Goal: Information Seeking & Learning: Find specific fact

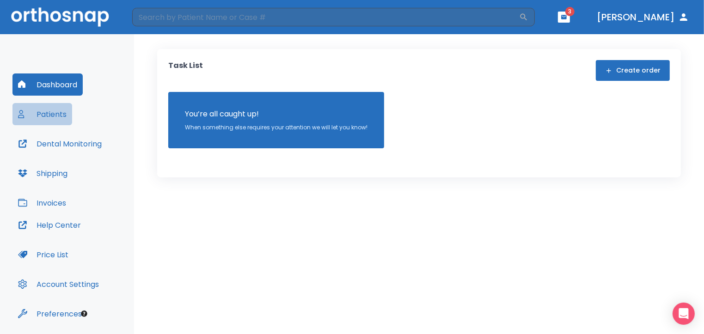
click at [49, 116] on button "Patients" at bounding box center [42, 114] width 60 height 22
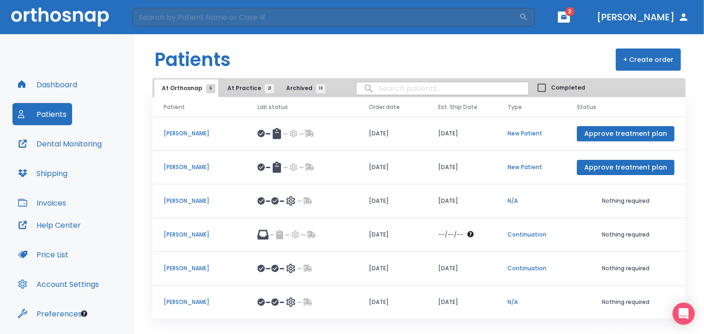
click at [367, 88] on input "search" at bounding box center [442, 89] width 172 height 18
type input "natalie"
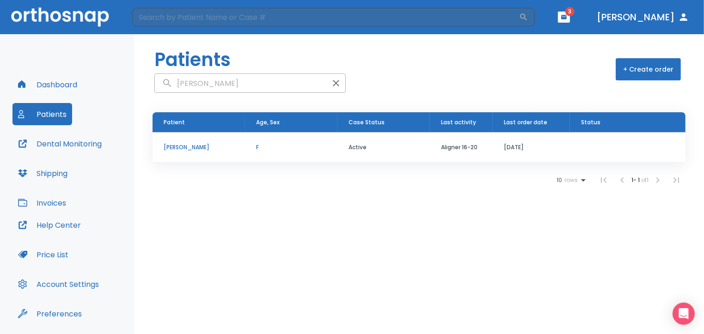
click at [175, 146] on p "[PERSON_NAME]" at bounding box center [199, 147] width 70 height 8
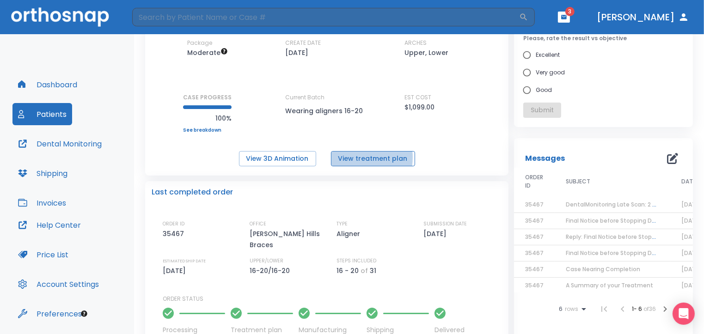
click at [350, 157] on button "View treatment plan" at bounding box center [373, 158] width 84 height 15
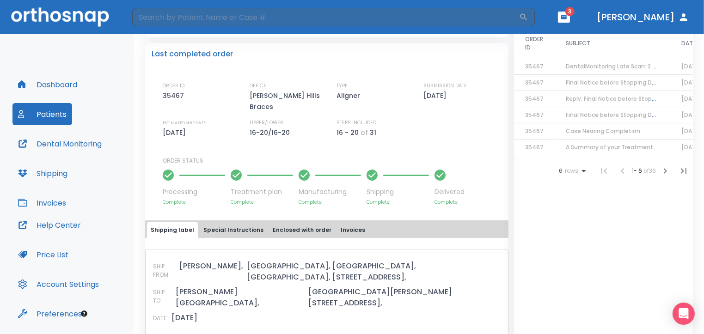
scroll to position [214, 0]
click at [342, 222] on button "Invoices" at bounding box center [353, 230] width 32 height 16
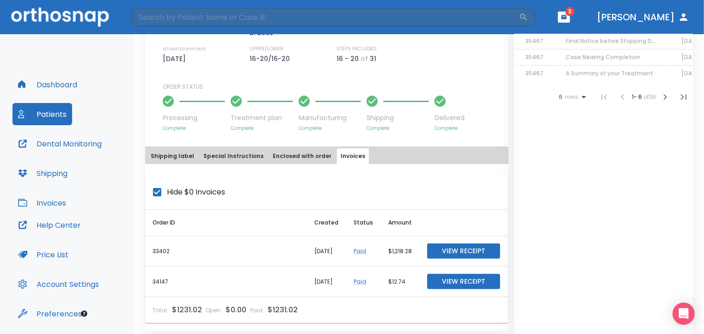
scroll to position [306, 0]
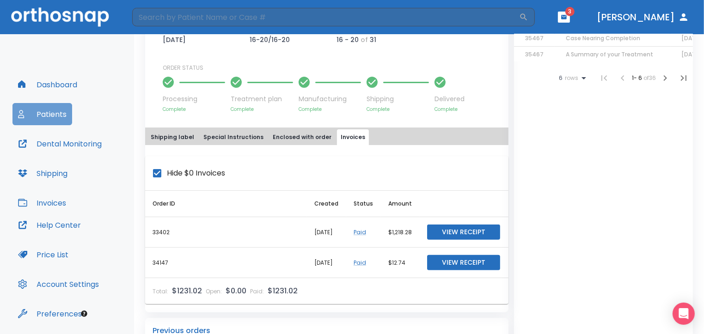
click at [53, 114] on button "Patients" at bounding box center [42, 114] width 60 height 22
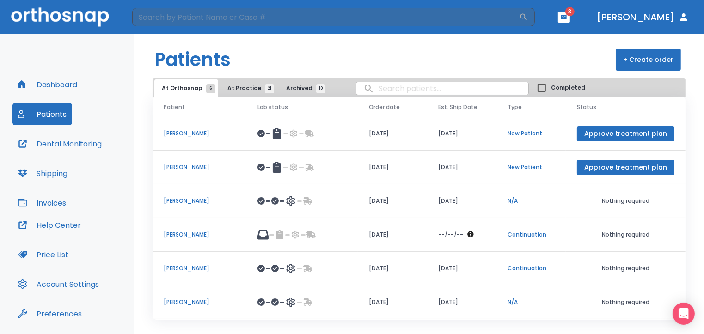
click at [372, 86] on input "search" at bounding box center [442, 89] width 172 height 18
type input "nuriel"
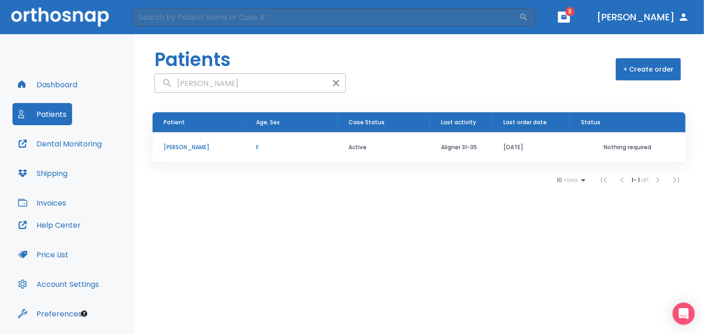
click at [190, 148] on p "[PERSON_NAME]" at bounding box center [199, 147] width 70 height 8
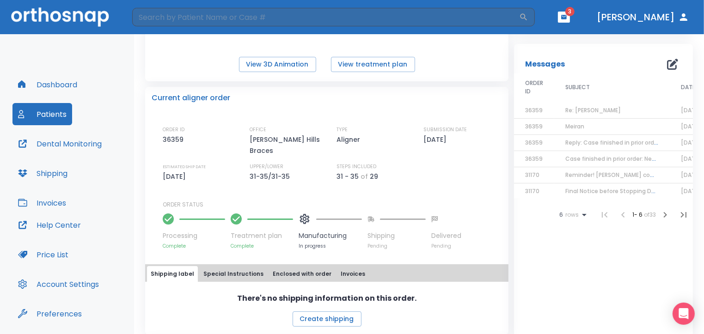
scroll to position [185, 0]
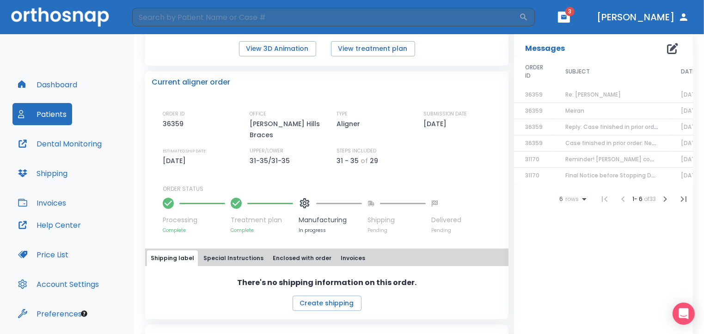
click at [344, 251] on button "Invoices" at bounding box center [353, 259] width 32 height 16
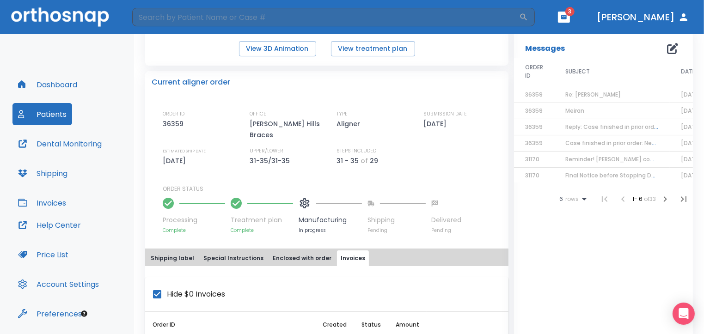
click at [567, 16] on icon "button" at bounding box center [564, 17] width 6 height 6
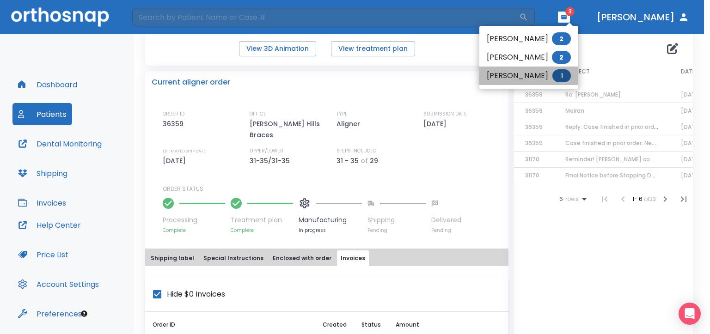
click at [526, 77] on li "Samira Miller 1" at bounding box center [528, 76] width 99 height 18
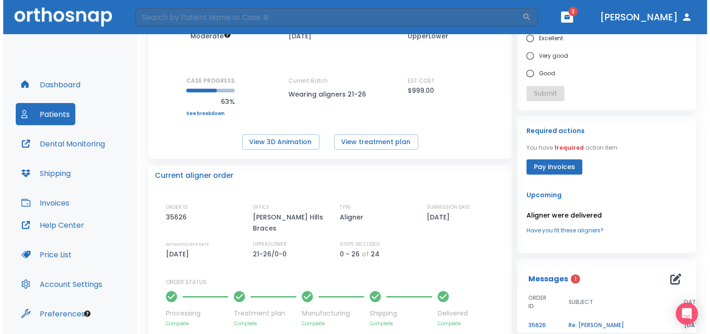
scroll to position [185, 0]
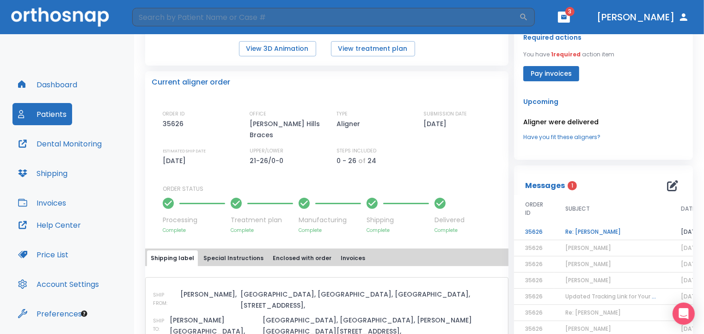
click at [571, 233] on td "Re: Samira Miller" at bounding box center [612, 232] width 116 height 16
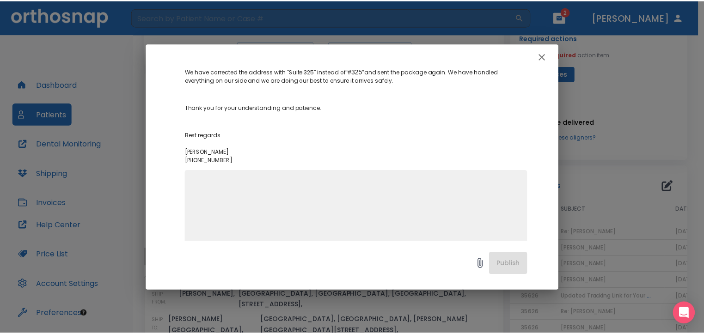
scroll to position [194, 0]
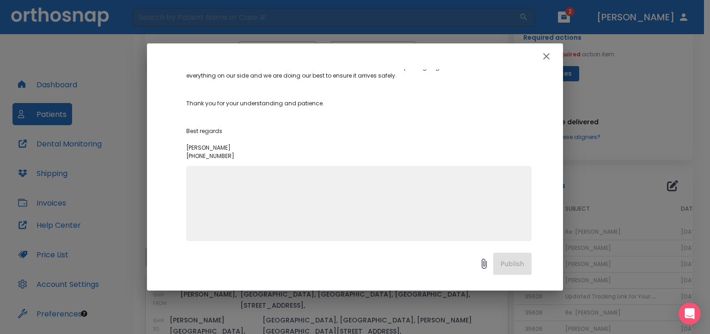
click at [548, 61] on icon "button" at bounding box center [546, 56] width 11 height 11
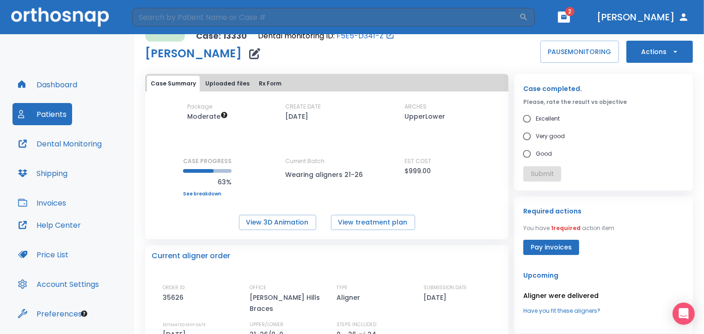
scroll to position [0, 0]
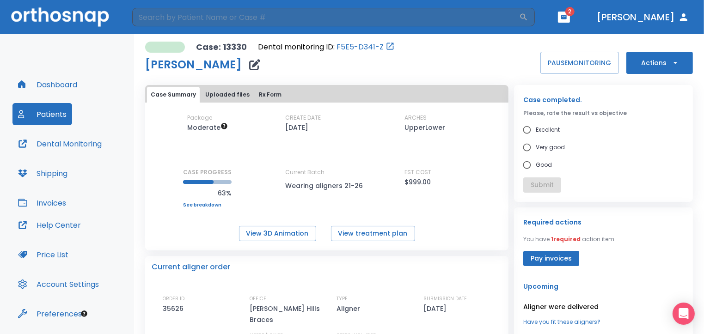
click at [567, 16] on icon "button" at bounding box center [564, 17] width 6 height 4
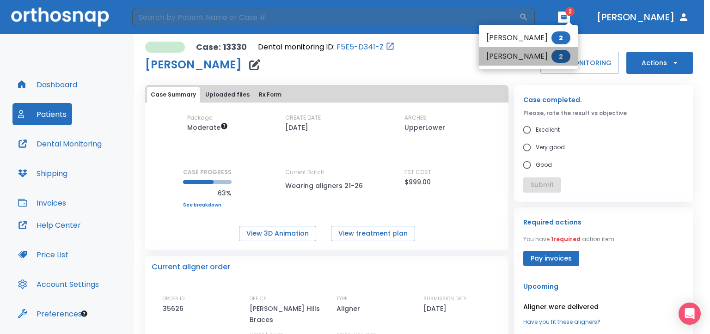
click at [544, 58] on li "Andrew Diconcetto 2" at bounding box center [528, 56] width 99 height 18
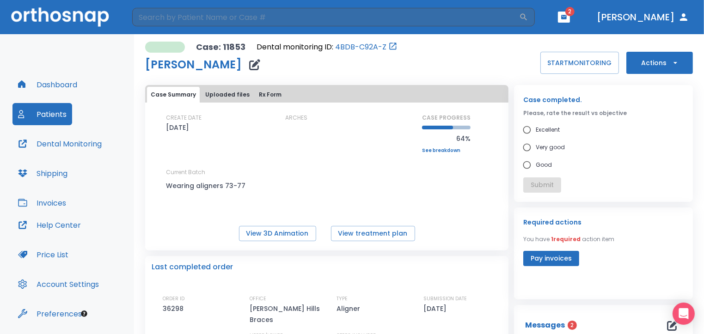
click at [46, 115] on button "Patients" at bounding box center [42, 114] width 60 height 22
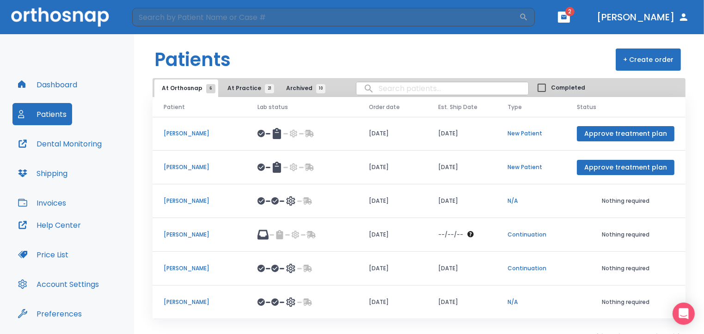
click at [370, 88] on input "search" at bounding box center [442, 89] width 172 height 18
type input "nuriel"
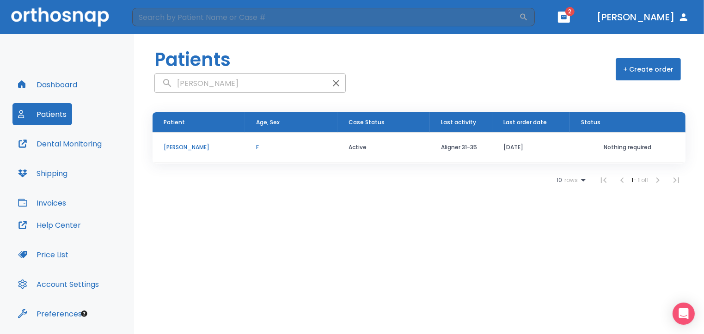
click at [178, 147] on p "[PERSON_NAME]" at bounding box center [199, 147] width 70 height 8
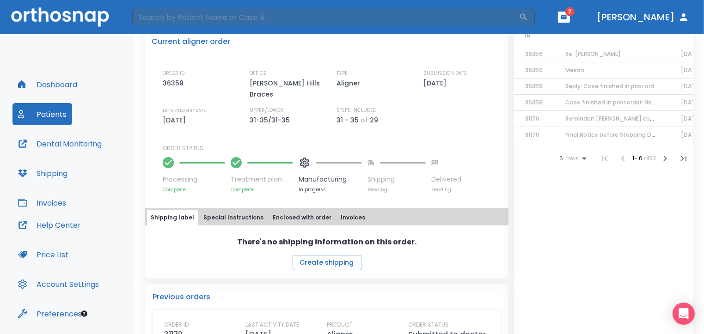
scroll to position [231, 0]
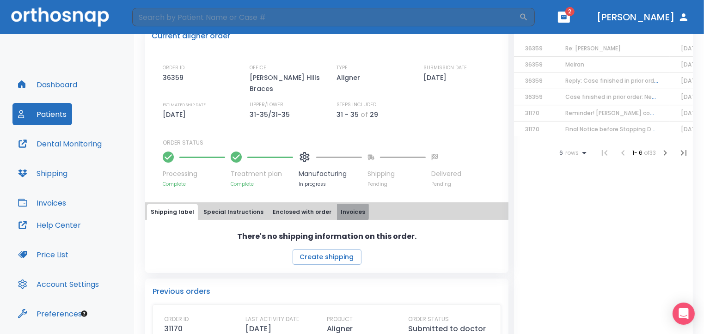
click at [337, 204] on button "Invoices" at bounding box center [353, 212] width 32 height 16
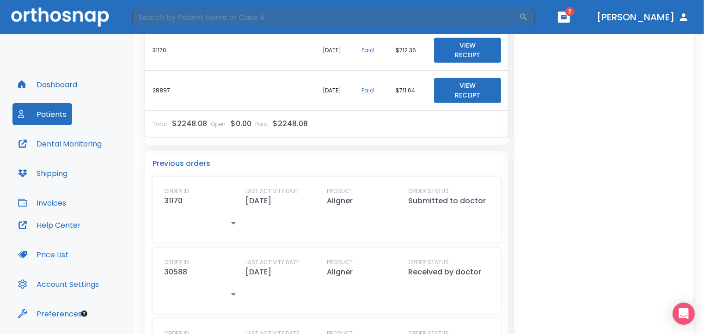
scroll to position [513, 0]
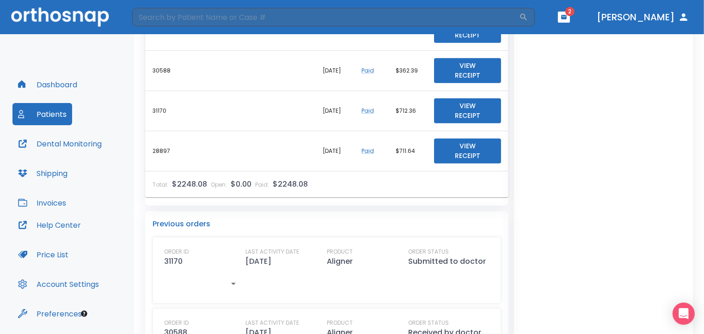
click at [43, 112] on button "Patients" at bounding box center [42, 114] width 60 height 22
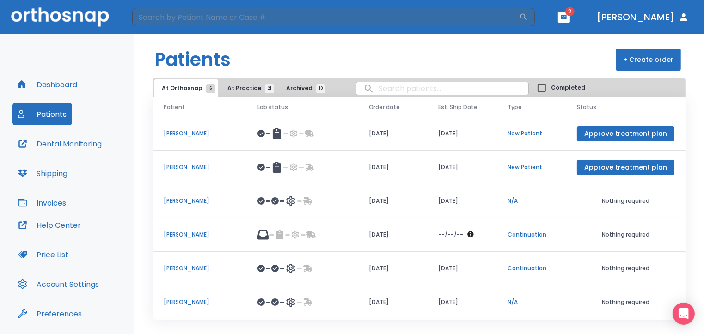
click at [389, 92] on input "search" at bounding box center [442, 89] width 172 height 18
type input "brent"
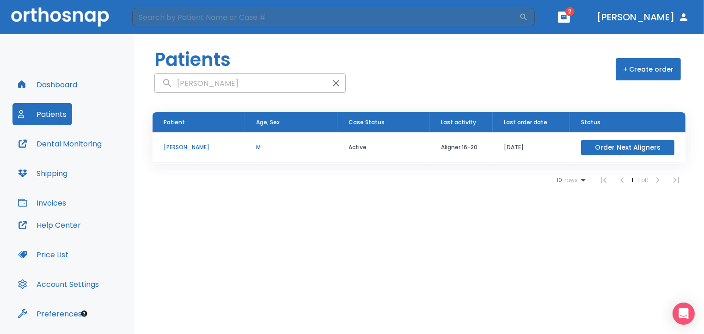
click at [190, 144] on p "[PERSON_NAME]" at bounding box center [199, 147] width 70 height 8
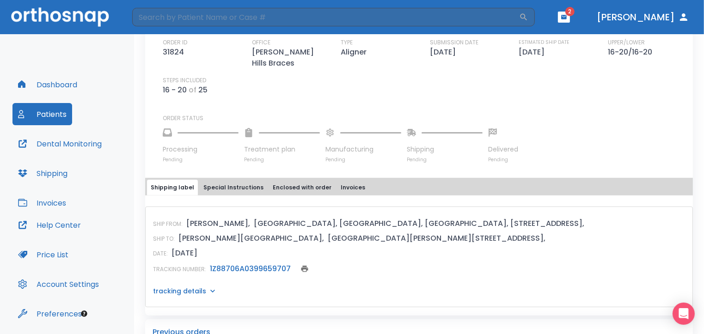
scroll to position [324, 0]
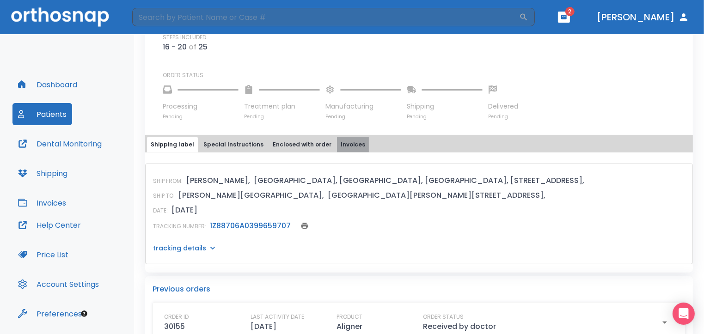
click at [339, 137] on button "Invoices" at bounding box center [353, 145] width 32 height 16
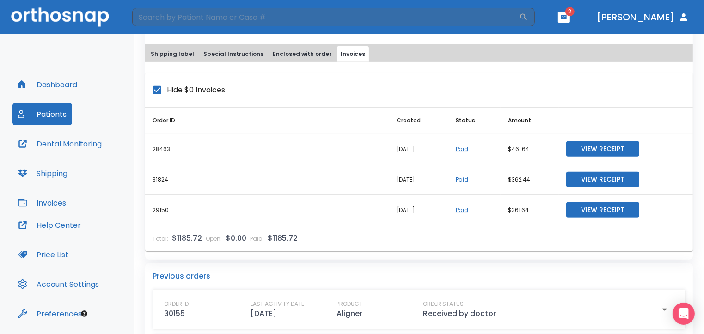
scroll to position [416, 0]
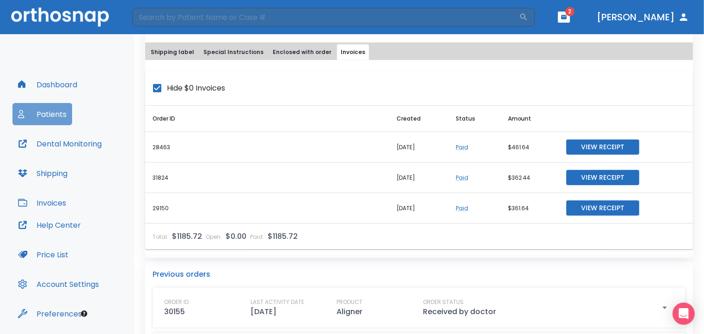
click at [43, 112] on button "Patients" at bounding box center [42, 114] width 60 height 22
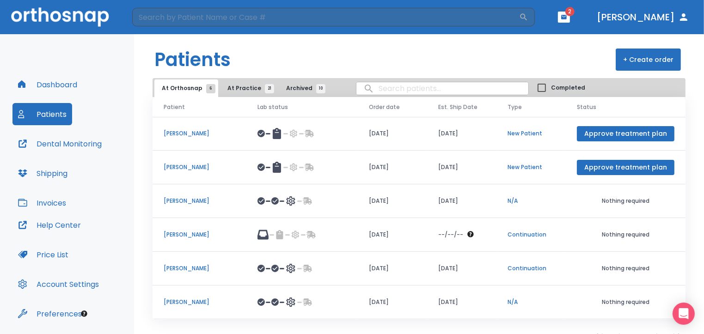
click at [356, 90] on input "search" at bounding box center [442, 89] width 172 height 18
type input "kruglov"
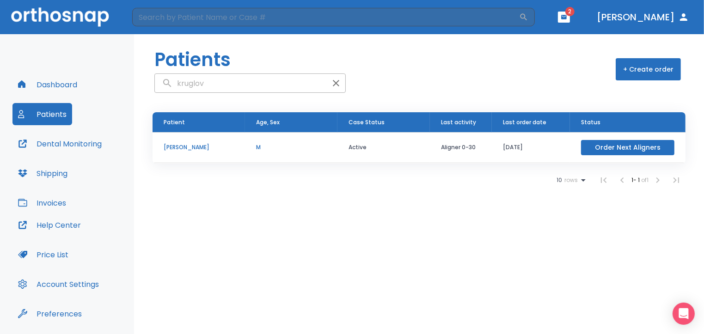
click at [178, 149] on p "Daniel Kruglov" at bounding box center [199, 147] width 70 height 8
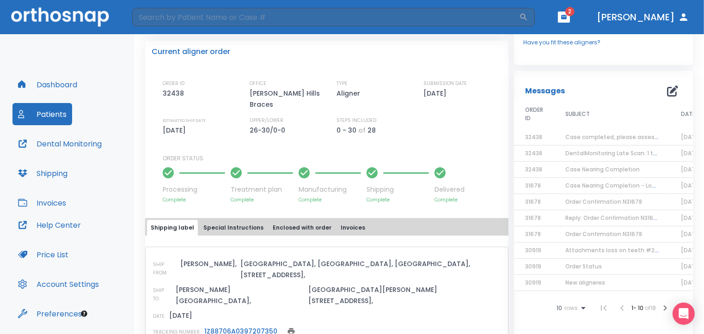
scroll to position [231, 0]
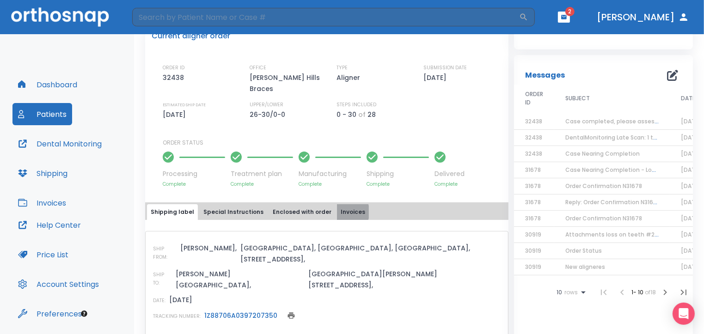
click at [337, 204] on button "Invoices" at bounding box center [353, 212] width 32 height 16
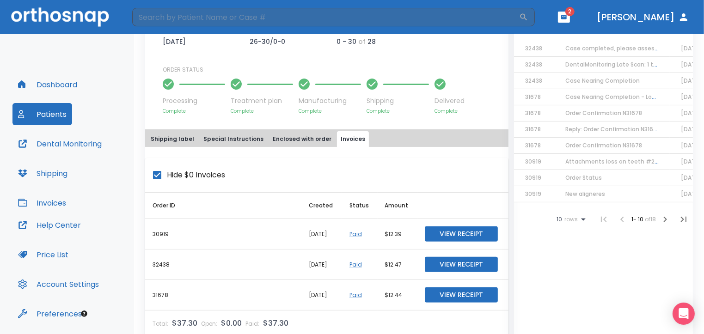
scroll to position [370, 0]
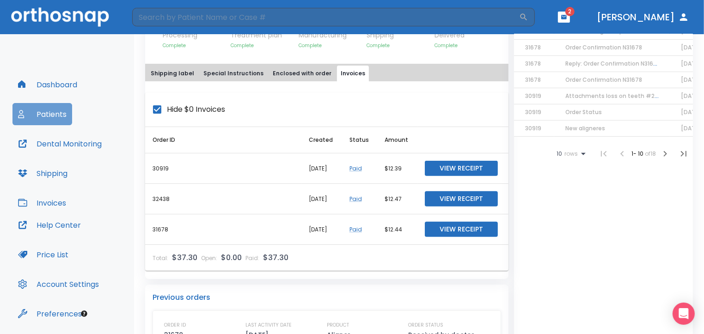
click at [50, 112] on button "Patients" at bounding box center [42, 114] width 60 height 22
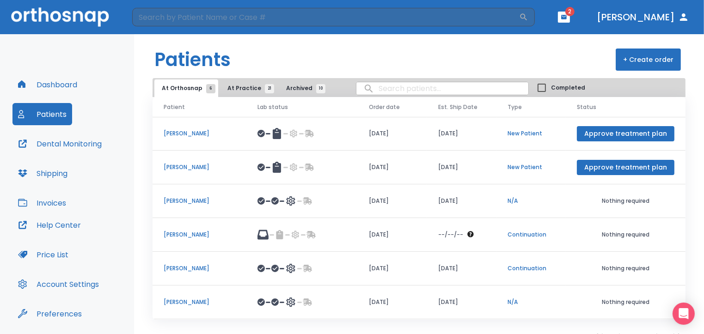
click at [374, 90] on input "search" at bounding box center [442, 89] width 172 height 18
type input "najafi"
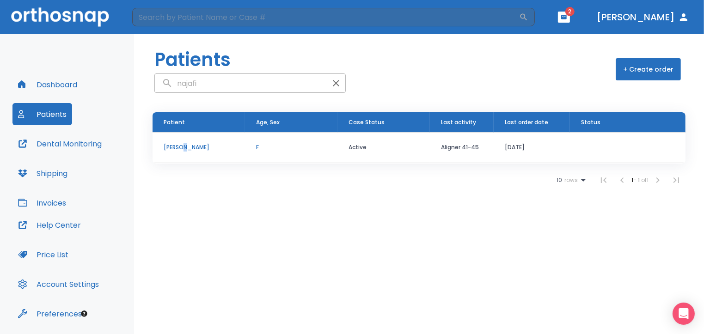
click at [183, 146] on p "Lida Najafi" at bounding box center [199, 147] width 70 height 8
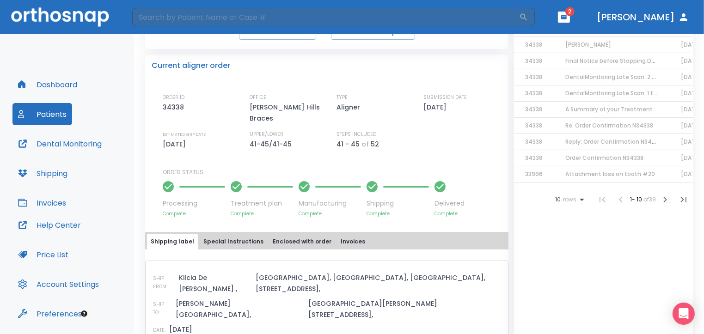
scroll to position [231, 0]
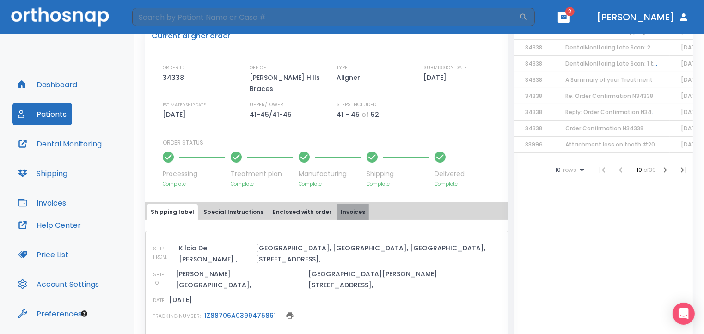
click at [337, 204] on button "Invoices" at bounding box center [353, 212] width 32 height 16
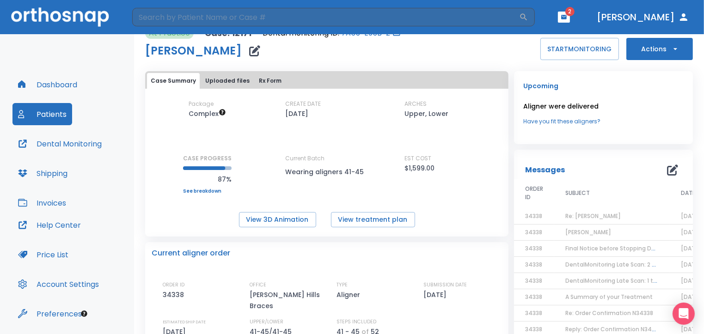
scroll to position [0, 0]
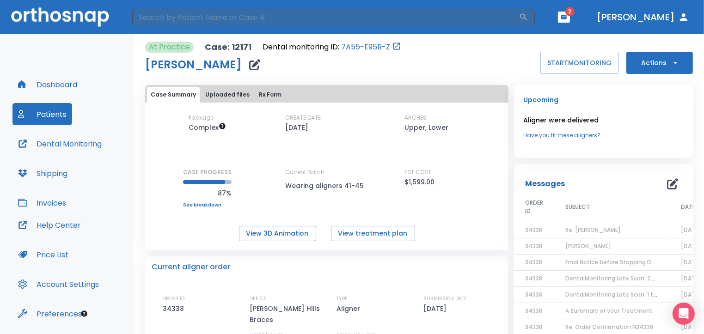
click at [51, 113] on button "Patients" at bounding box center [42, 114] width 60 height 22
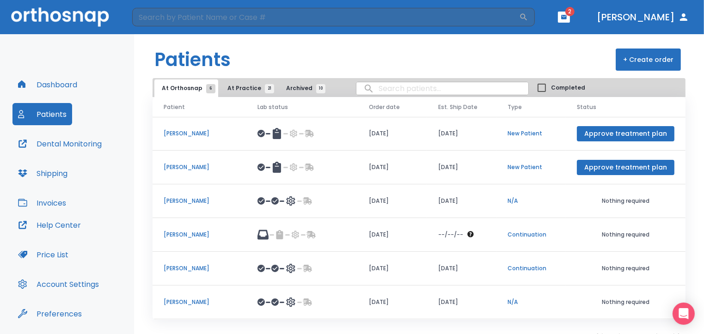
click at [371, 90] on input "search" at bounding box center [442, 89] width 172 height 18
type input "miller"
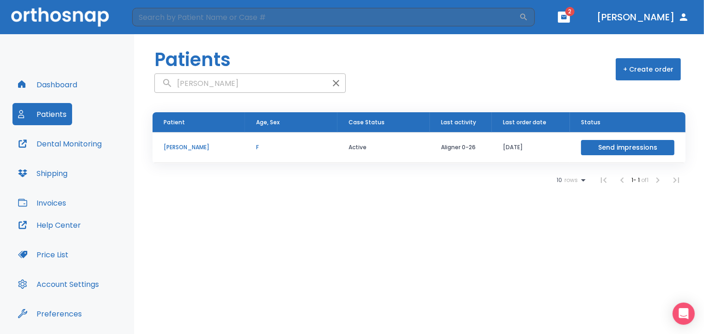
click at [174, 149] on p "[PERSON_NAME]" at bounding box center [199, 147] width 70 height 8
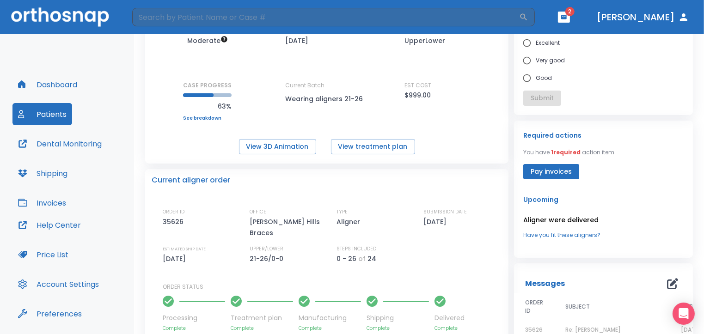
scroll to position [139, 0]
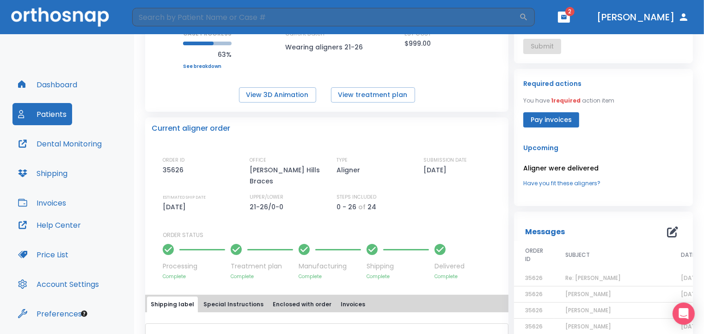
click at [344, 297] on button "Invoices" at bounding box center [353, 305] width 32 height 16
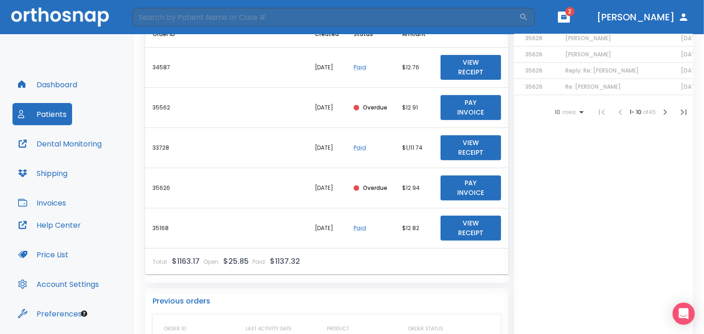
scroll to position [509, 0]
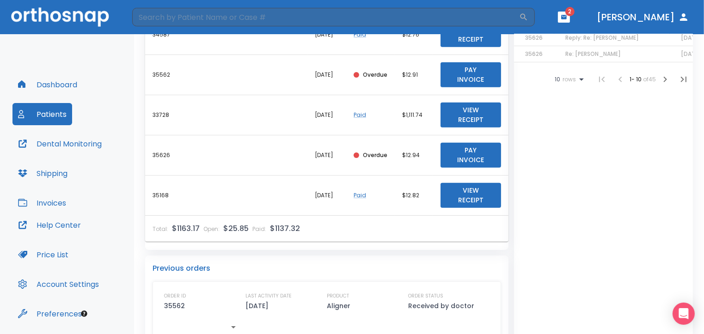
click at [54, 115] on button "Patients" at bounding box center [42, 114] width 60 height 22
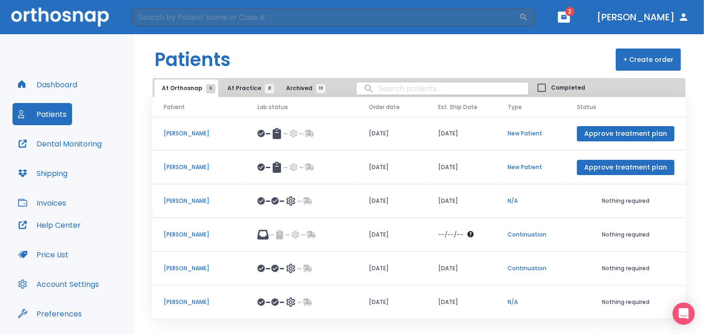
click at [371, 91] on input "search" at bounding box center [442, 89] width 172 height 18
type input "andrew"
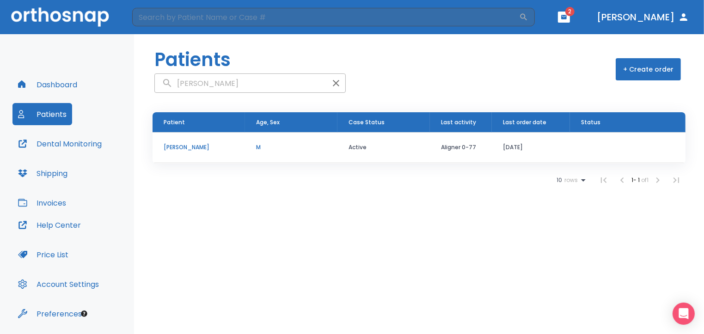
click at [203, 145] on p "[PERSON_NAME]" at bounding box center [199, 147] width 70 height 8
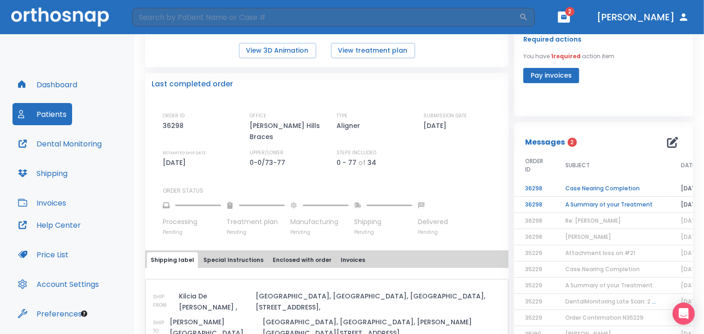
scroll to position [185, 0]
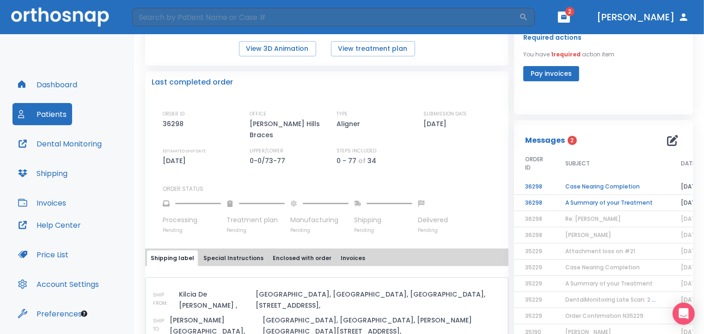
click at [338, 251] on button "Invoices" at bounding box center [353, 259] width 32 height 16
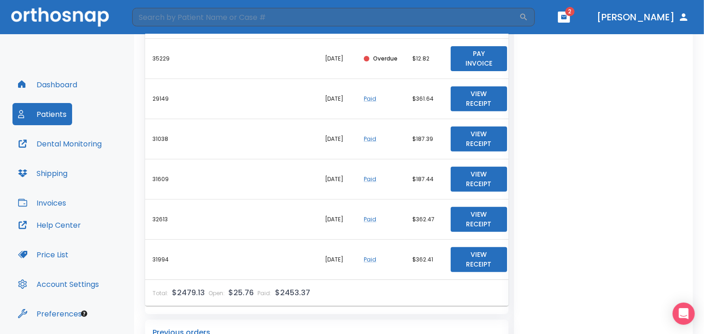
scroll to position [832, 0]
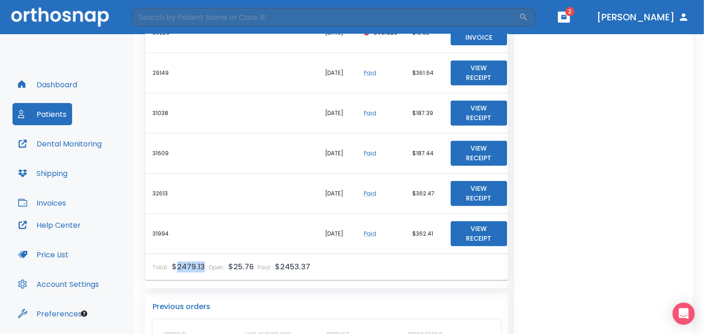
drag, startPoint x: 201, startPoint y: 252, endPoint x: 175, endPoint y: 255, distance: 26.0
click at [175, 262] on p "$2479.13" at bounding box center [188, 267] width 33 height 11
copy p "2479.13"
drag, startPoint x: 302, startPoint y: 254, endPoint x: 273, endPoint y: 252, distance: 29.2
click at [275, 262] on p "$2453.37" at bounding box center [292, 267] width 35 height 11
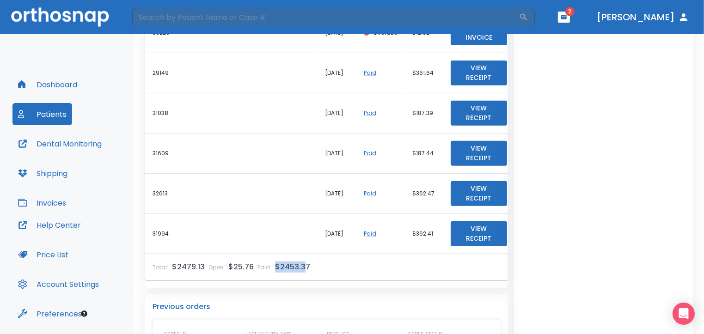
copy p "$2453.3"
drag, startPoint x: 251, startPoint y: 254, endPoint x: 231, endPoint y: 254, distance: 19.4
click at [231, 262] on p "$25.76" at bounding box center [240, 267] width 25 height 11
copy p "25.76"
click at [50, 113] on button "Patients" at bounding box center [42, 114] width 60 height 22
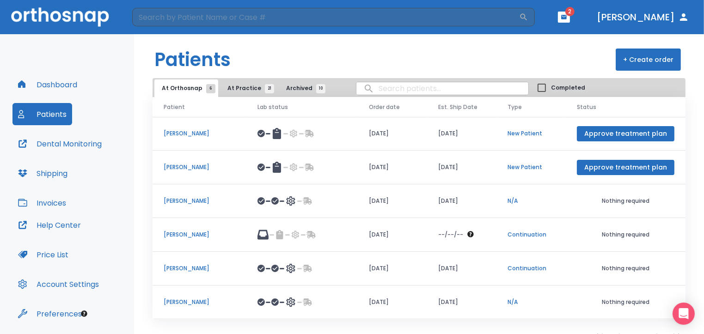
click at [377, 85] on input "search" at bounding box center [442, 89] width 172 height 18
type input "lavian"
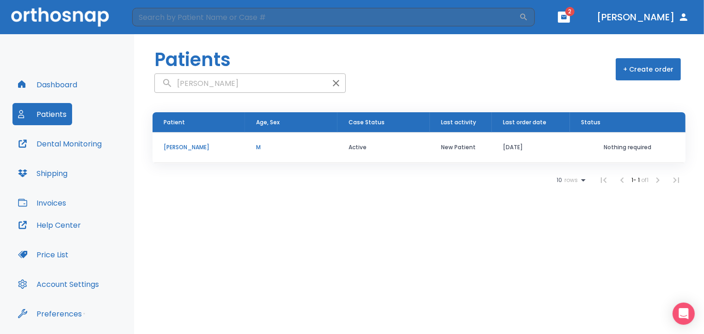
click at [185, 147] on p "[PERSON_NAME]" at bounding box center [199, 147] width 70 height 8
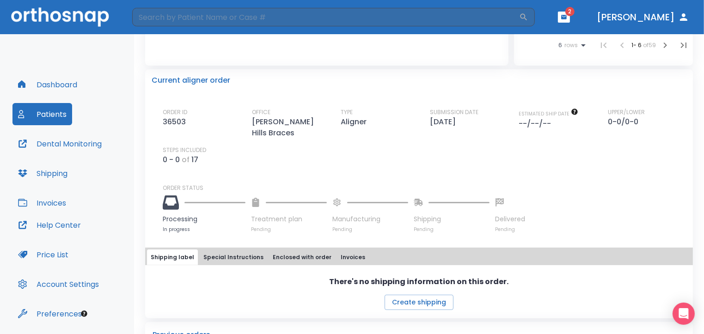
scroll to position [231, 0]
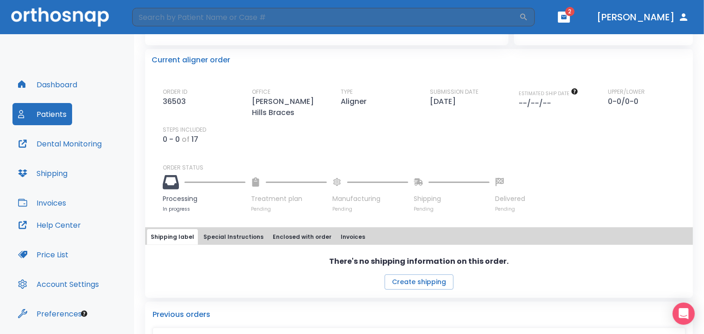
click at [343, 229] on button "Invoices" at bounding box center [353, 237] width 32 height 16
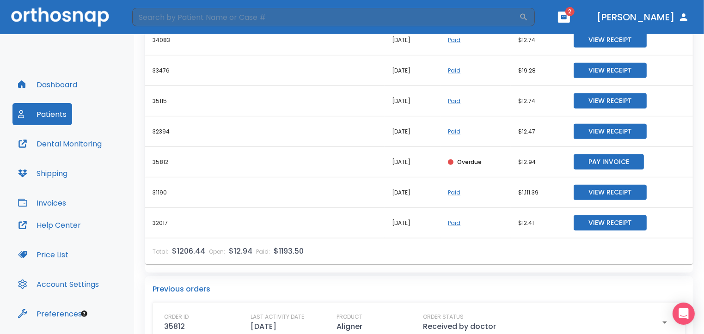
scroll to position [601, 0]
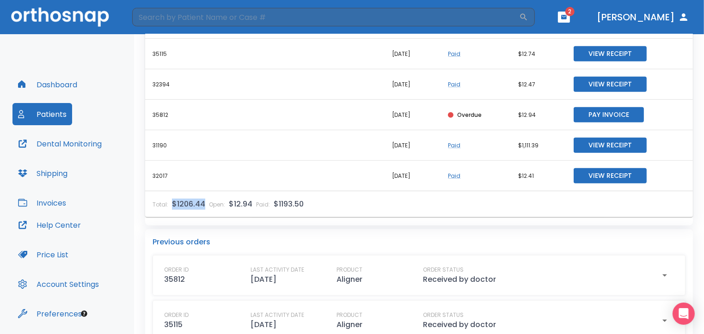
drag, startPoint x: 204, startPoint y: 192, endPoint x: 173, endPoint y: 193, distance: 31.5
click at [173, 193] on div "Total: $1206.44 Open: $12.94 Paid: $1193.50" at bounding box center [265, 204] width 240 height 26
copy p "$1206.44"
drag, startPoint x: 302, startPoint y: 192, endPoint x: 273, endPoint y: 193, distance: 28.7
click at [273, 193] on div "Total: $1206.44 Open: $12.94 Paid: $1193.50" at bounding box center [265, 204] width 240 height 26
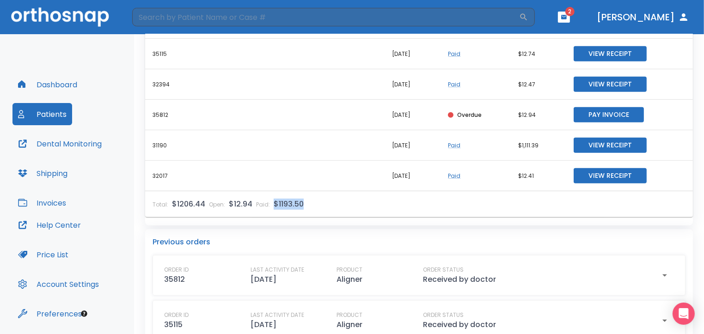
copy p "$1193.50"
drag, startPoint x: 250, startPoint y: 193, endPoint x: 227, endPoint y: 194, distance: 22.2
click at [229, 199] on p "$12.94" at bounding box center [241, 204] width 24 height 11
copy p "$12.94"
click at [39, 113] on button "Patients" at bounding box center [42, 114] width 60 height 22
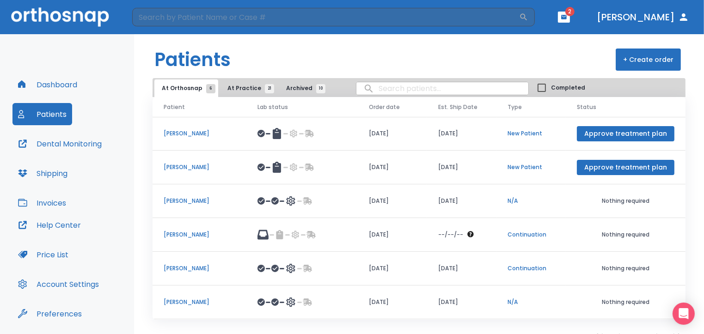
click at [368, 90] on input "search" at bounding box center [442, 89] width 172 height 18
type input "somervile"
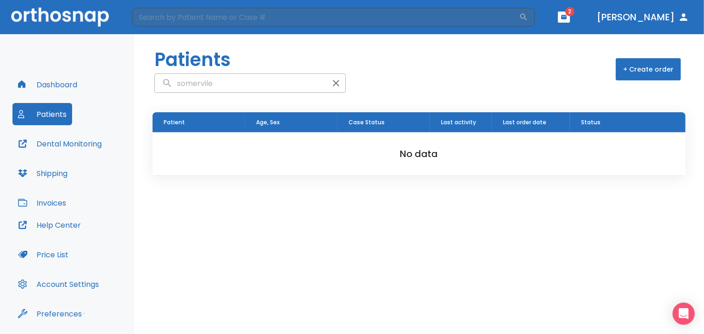
click at [60, 111] on button "Patients" at bounding box center [42, 114] width 60 height 22
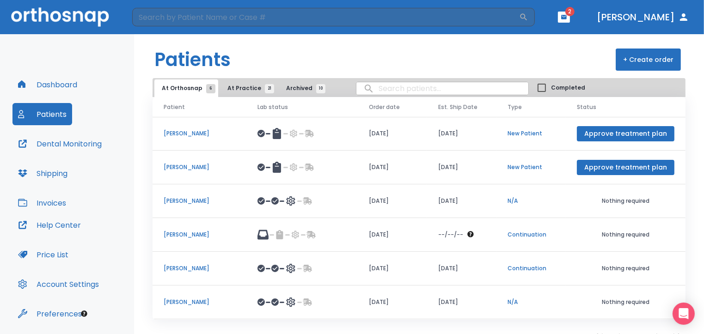
scroll to position [11, 0]
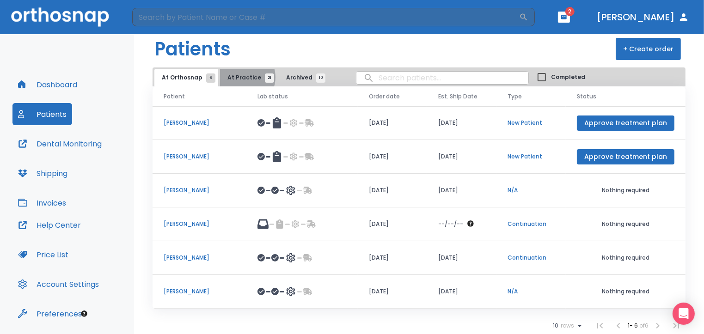
click at [240, 77] on span "At Practice 21" at bounding box center [248, 78] width 42 height 8
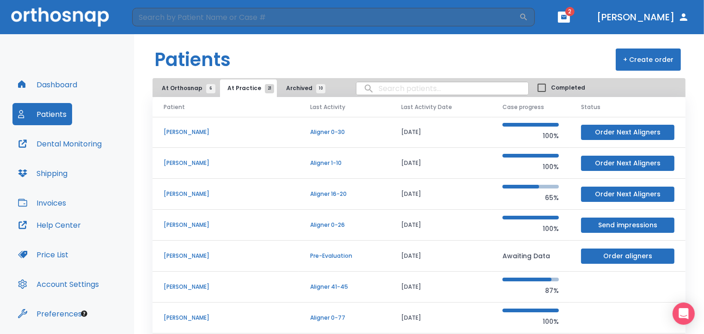
click at [379, 88] on input "search" at bounding box center [442, 89] width 172 height 18
type input "britany"
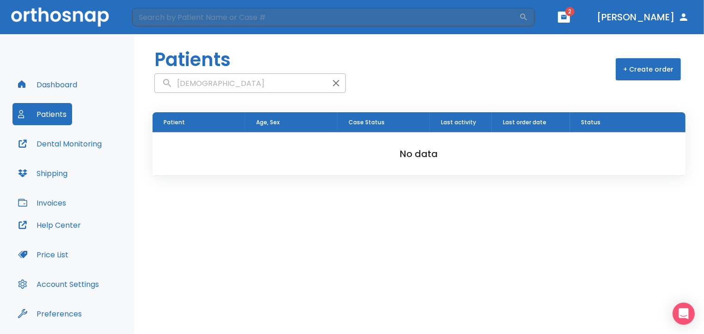
click at [53, 117] on button "Patients" at bounding box center [42, 114] width 60 height 22
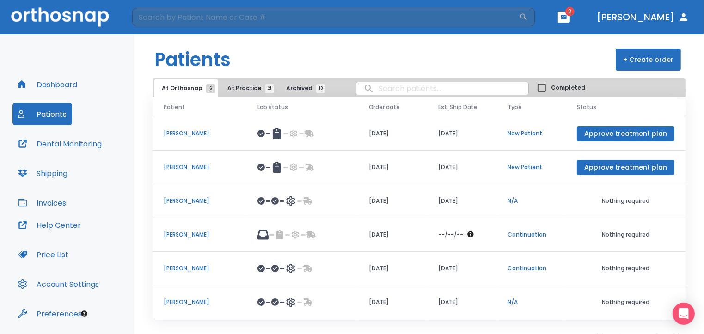
click at [391, 86] on input "search" at bounding box center [442, 89] width 172 height 18
type input "brittany"
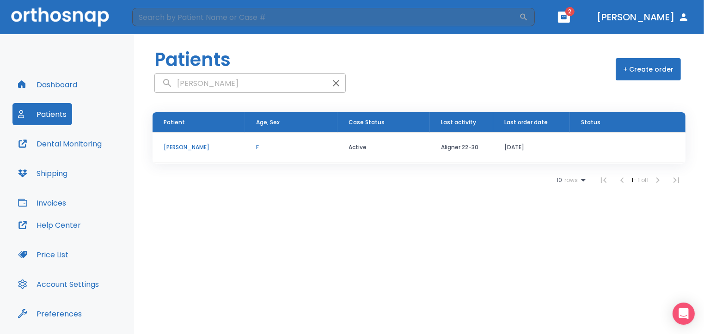
click at [206, 147] on p "[PERSON_NAME]" at bounding box center [199, 147] width 70 height 8
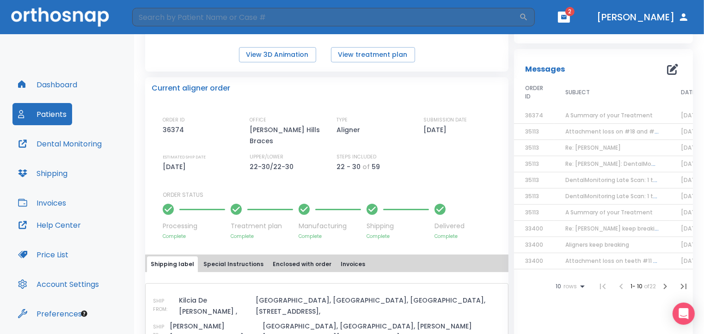
scroll to position [185, 0]
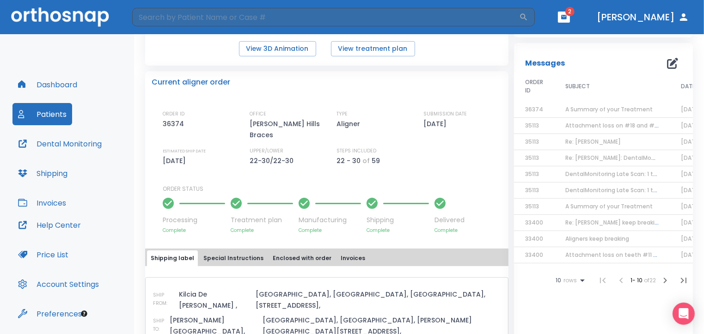
click at [348, 251] on button "Invoices" at bounding box center [353, 259] width 32 height 16
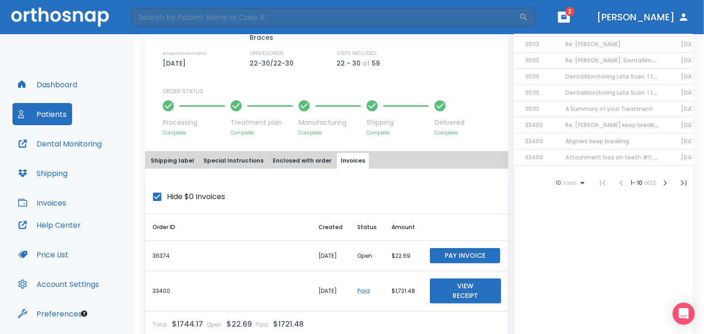
scroll to position [370, 0]
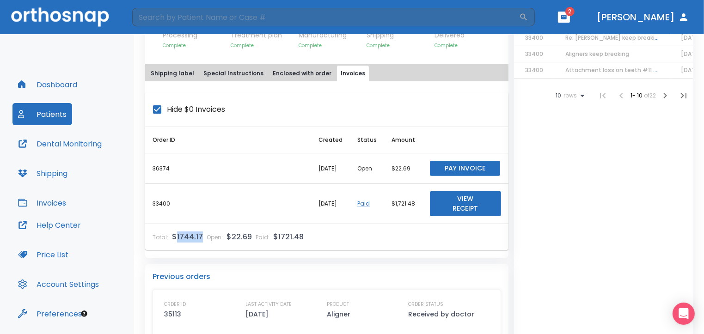
drag, startPoint x: 200, startPoint y: 214, endPoint x: 177, endPoint y: 218, distance: 23.0
click at [177, 232] on p "$1744.17" at bounding box center [187, 237] width 31 height 11
copy p "1744.17"
drag, startPoint x: 305, startPoint y: 215, endPoint x: 267, endPoint y: 217, distance: 38.0
click at [267, 224] on div "Total: $1744.17 Open: $22.69 Paid: $1721.48" at bounding box center [228, 237] width 166 height 26
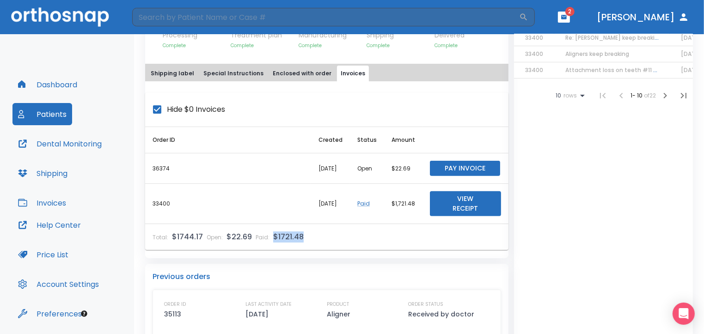
copy div "$1721.48"
click at [52, 116] on button "Patients" at bounding box center [42, 114] width 60 height 22
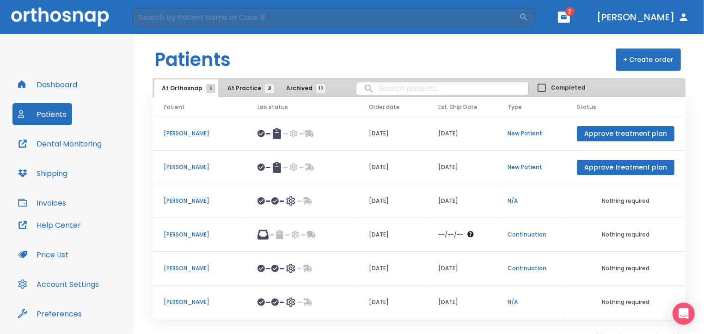
click at [383, 88] on input "search" at bounding box center [442, 89] width 172 height 18
type input "carlos"
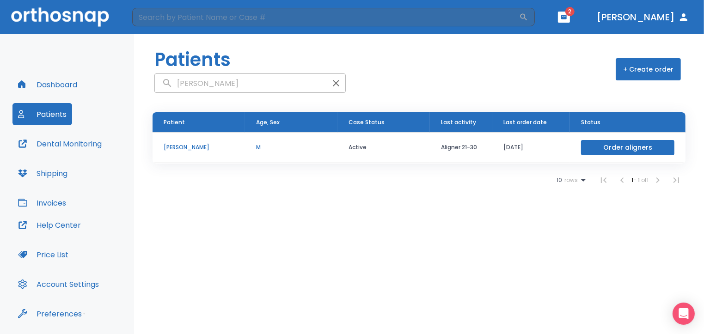
click at [190, 149] on p "[PERSON_NAME]" at bounding box center [199, 147] width 70 height 8
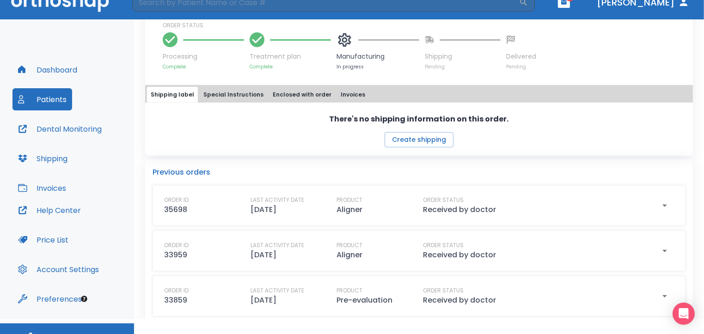
scroll to position [29, 0]
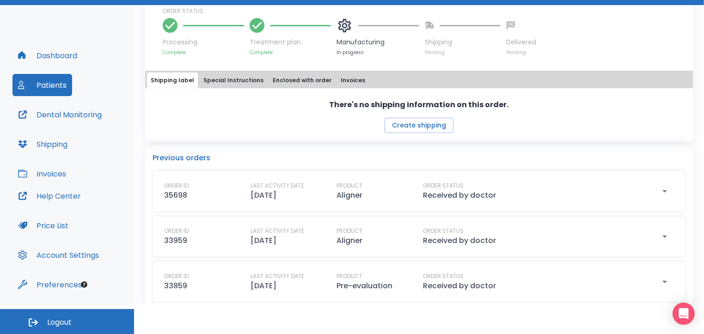
click at [343, 73] on button "Invoices" at bounding box center [353, 81] width 32 height 16
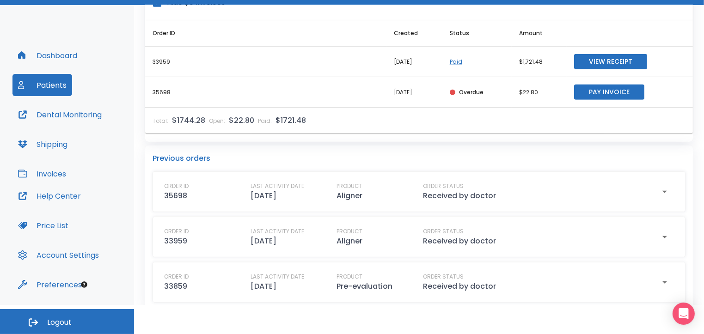
scroll to position [426, 0]
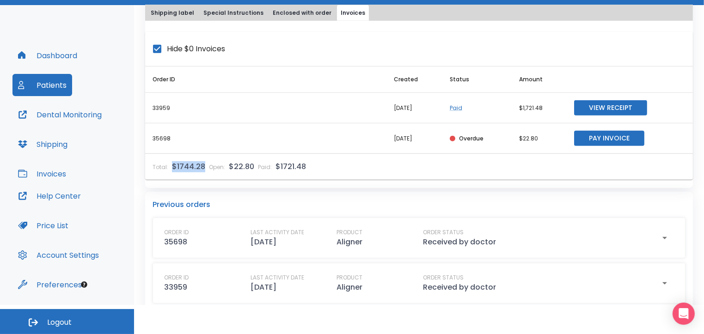
drag, startPoint x: 202, startPoint y: 155, endPoint x: 169, endPoint y: 155, distance: 32.8
click at [169, 161] on div "Total: $1744.28" at bounding box center [179, 166] width 53 height 11
copy p "$1744.28"
drag, startPoint x: 307, startPoint y: 153, endPoint x: 274, endPoint y: 153, distance: 33.3
click at [274, 154] on div "Total: $1744.28 Open: $22.80 Paid: $1721.48" at bounding box center [265, 167] width 241 height 26
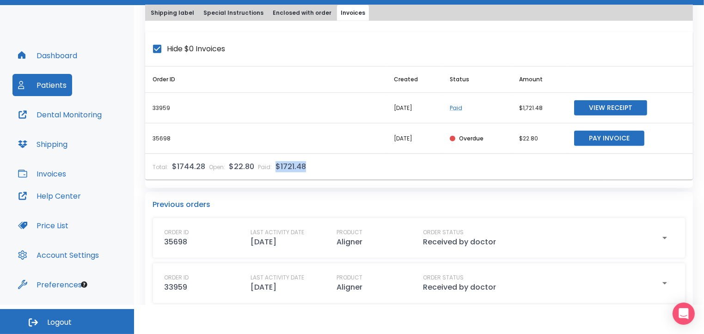
copy p "$1721.48"
click at [49, 86] on button "Patients" at bounding box center [42, 85] width 60 height 22
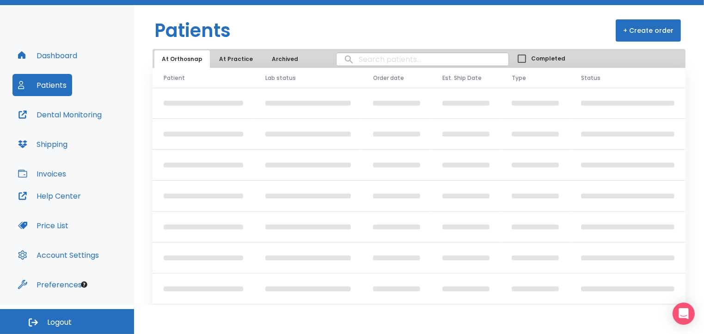
click at [357, 58] on input "search" at bounding box center [423, 59] width 172 height 18
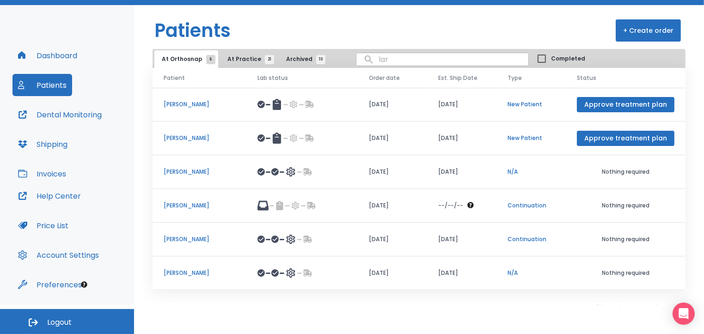
type input "lara"
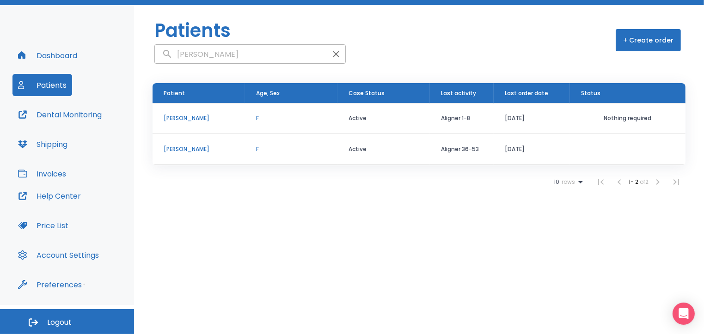
click at [200, 117] on p "[PERSON_NAME]" at bounding box center [199, 118] width 70 height 8
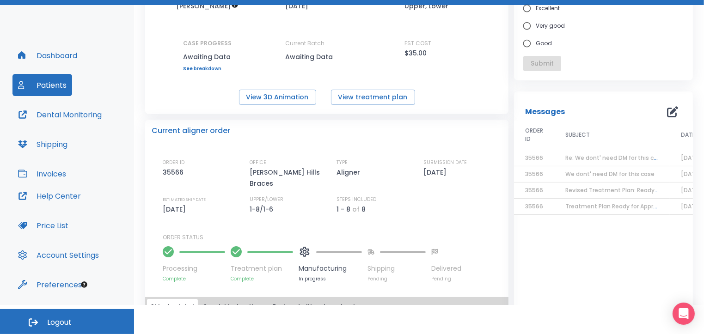
scroll to position [151, 0]
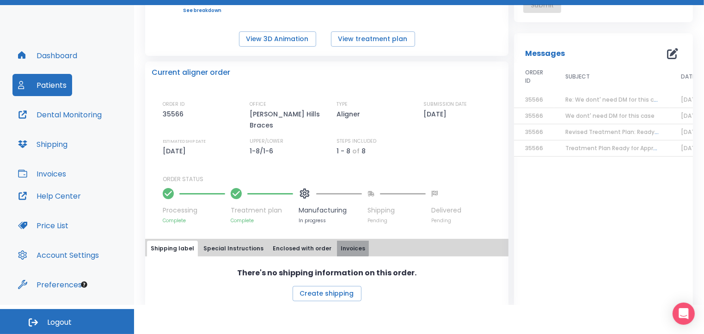
click at [338, 241] on button "Invoices" at bounding box center [353, 249] width 32 height 16
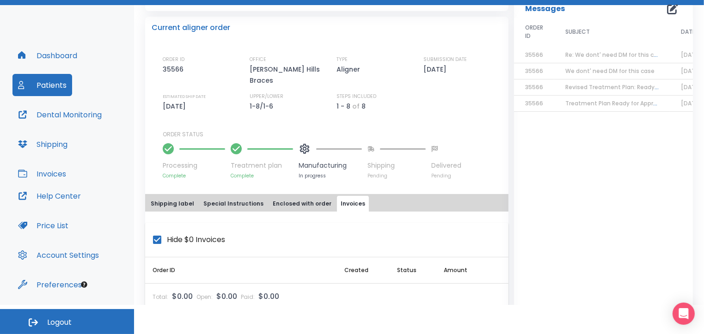
scroll to position [204, 0]
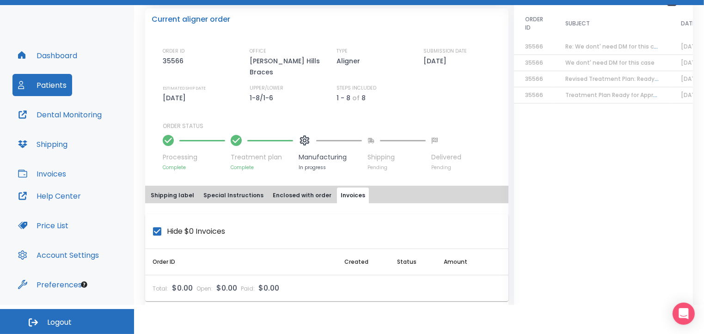
click at [289, 188] on button "Enclosed with order" at bounding box center [302, 196] width 66 height 16
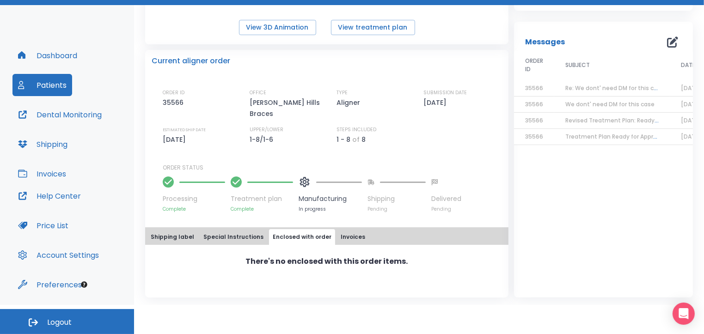
scroll to position [151, 0]
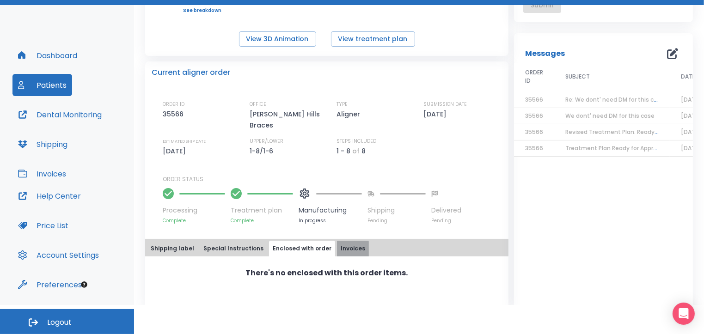
click at [337, 241] on button "Invoices" at bounding box center [353, 249] width 32 height 16
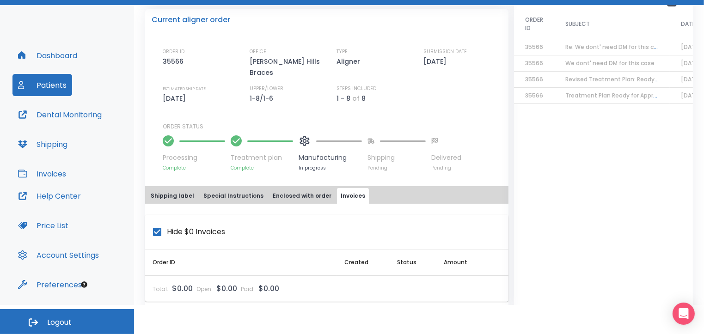
scroll to position [204, 0]
click at [52, 82] on button "Patients" at bounding box center [42, 85] width 60 height 22
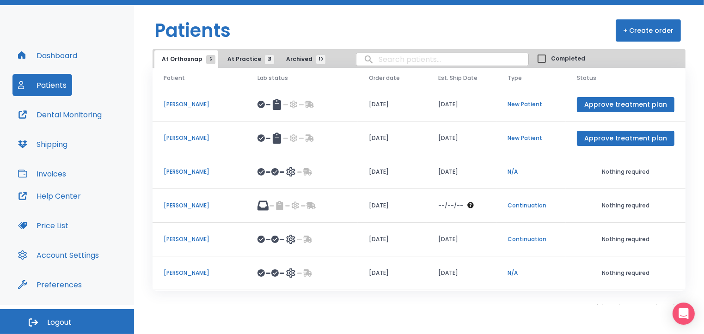
click at [371, 58] on input "search" at bounding box center [442, 59] width 172 height 18
type input "nicole"
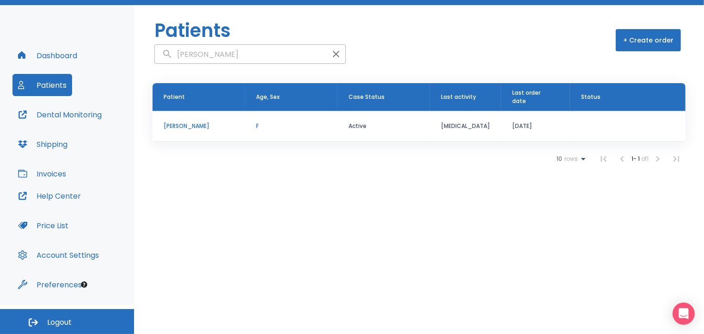
click at [171, 122] on p "[PERSON_NAME]" at bounding box center [199, 126] width 70 height 8
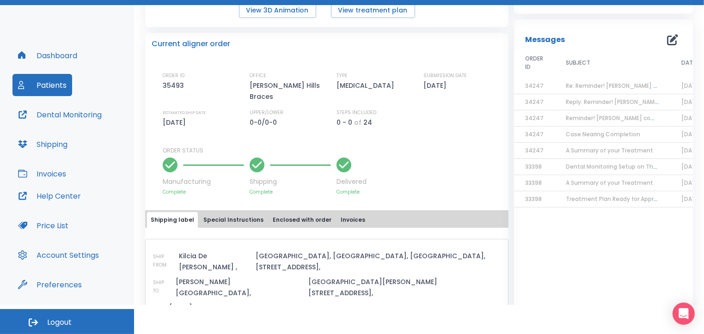
scroll to position [185, 0]
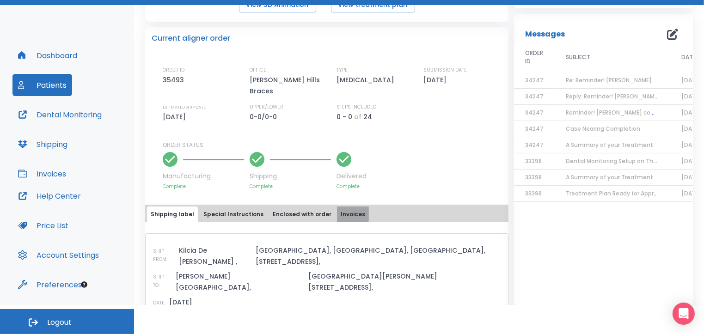
click at [340, 207] on button "Invoices" at bounding box center [353, 215] width 32 height 16
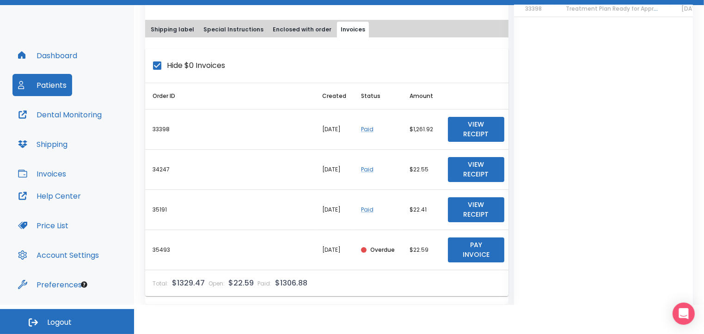
scroll to position [416, 0]
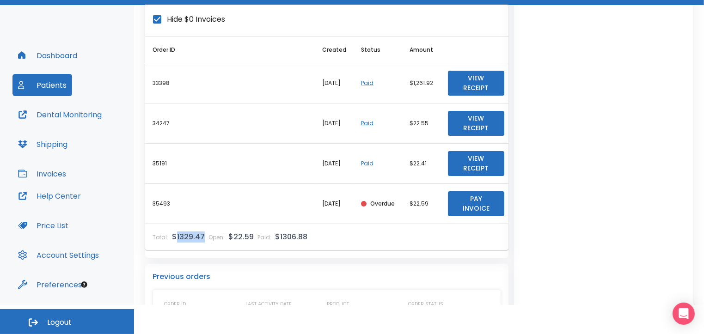
drag, startPoint x: 203, startPoint y: 223, endPoint x: 176, endPoint y: 223, distance: 27.3
click at [176, 224] on div "Total: $1329.47 Open: $22.59 Paid: $1306.88" at bounding box center [230, 237] width 170 height 26
drag, startPoint x: 309, startPoint y: 221, endPoint x: 277, endPoint y: 227, distance: 31.8
click at [277, 227] on div "Total: $1329.47 Open: $22.59 Paid: $1306.88" at bounding box center [230, 237] width 170 height 26
click at [309, 227] on div "Total: $1329.47 Open: $22.59 Paid: $1306.88" at bounding box center [230, 237] width 170 height 26
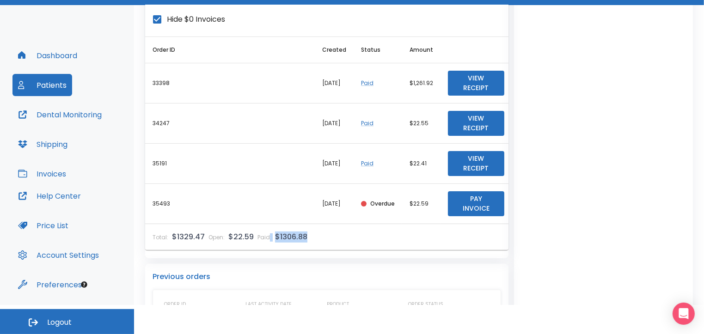
drag, startPoint x: 305, startPoint y: 223, endPoint x: 266, endPoint y: 223, distance: 38.8
click at [266, 224] on div "Total: $1329.47 Open: $22.59 Paid: $1306.88" at bounding box center [230, 237] width 170 height 26
click at [46, 80] on button "Patients" at bounding box center [42, 85] width 60 height 22
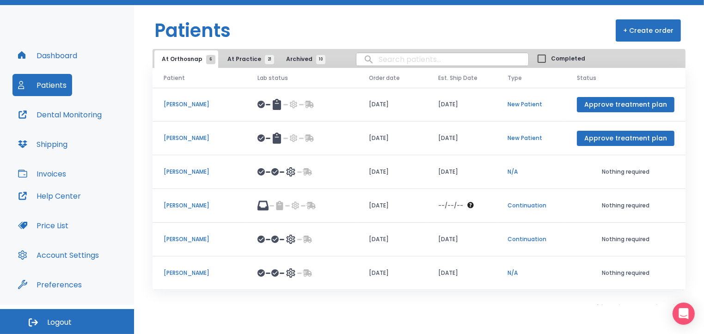
click at [381, 59] on input "search" at bounding box center [442, 59] width 172 height 18
type input "bina"
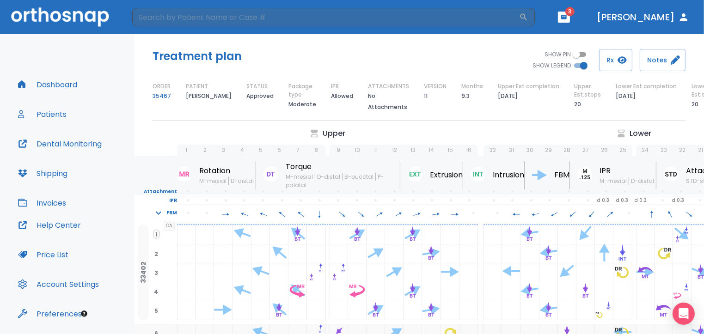
click at [46, 117] on button "Patients" at bounding box center [42, 114] width 60 height 22
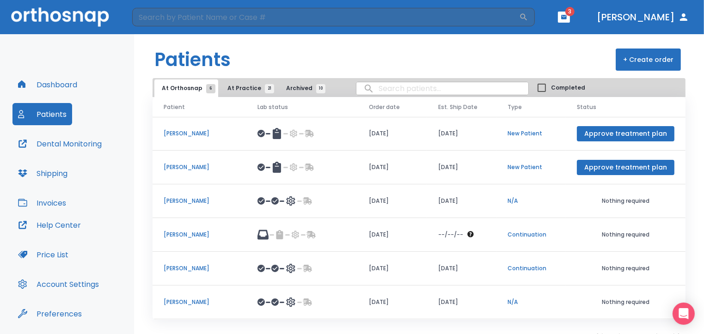
click at [372, 89] on input "search" at bounding box center [442, 89] width 172 height 18
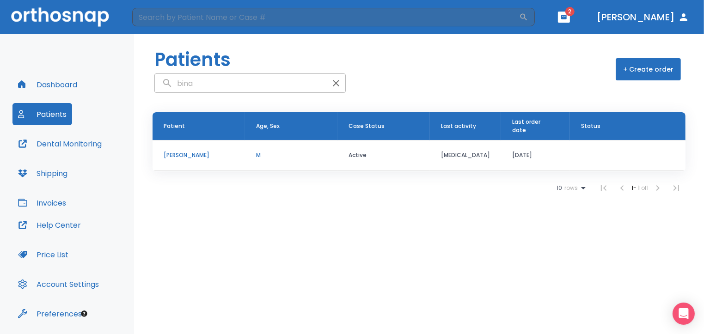
click at [186, 151] on p "[PERSON_NAME]" at bounding box center [199, 155] width 70 height 8
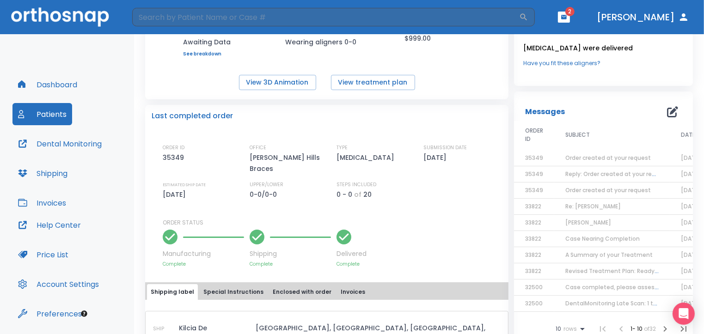
scroll to position [139, 0]
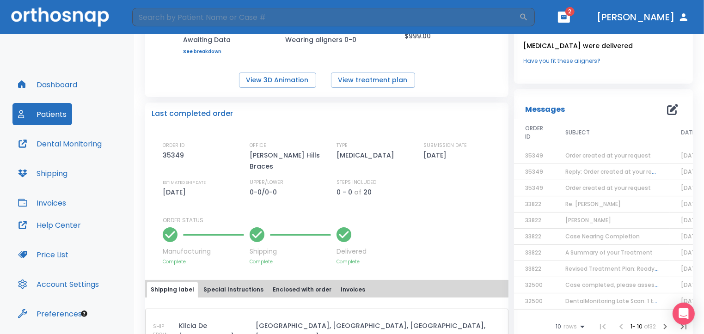
click at [337, 282] on button "Invoices" at bounding box center [353, 290] width 32 height 16
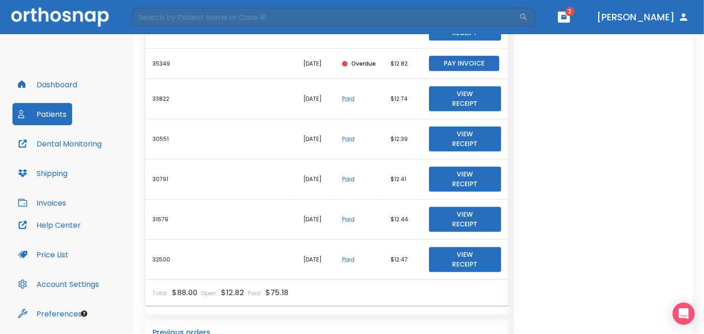
scroll to position [509, 0]
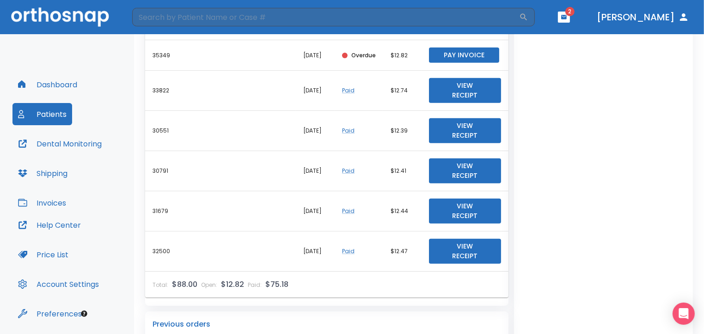
click at [45, 114] on button "Patients" at bounding box center [42, 114] width 60 height 22
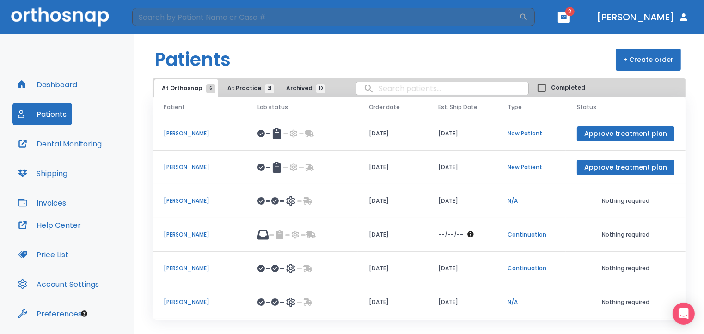
click at [382, 90] on input "search" at bounding box center [442, 89] width 172 height 18
type input "talya"
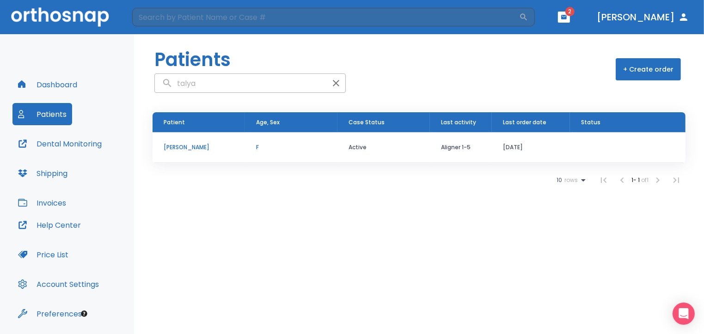
click at [197, 147] on p "[PERSON_NAME]" at bounding box center [199, 147] width 70 height 8
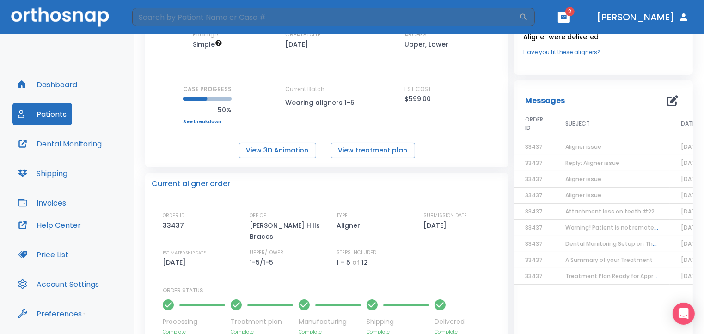
scroll to position [139, 0]
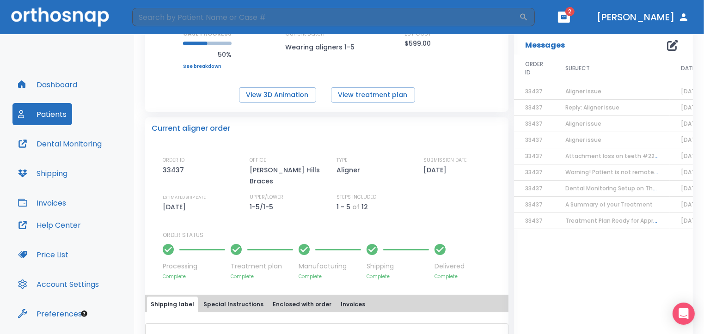
click at [337, 297] on button "Invoices" at bounding box center [353, 305] width 32 height 16
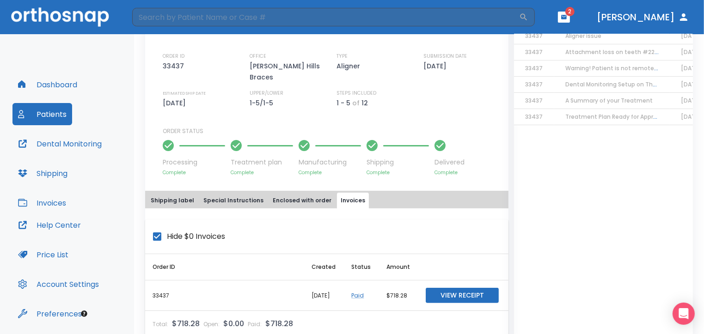
scroll to position [249, 0]
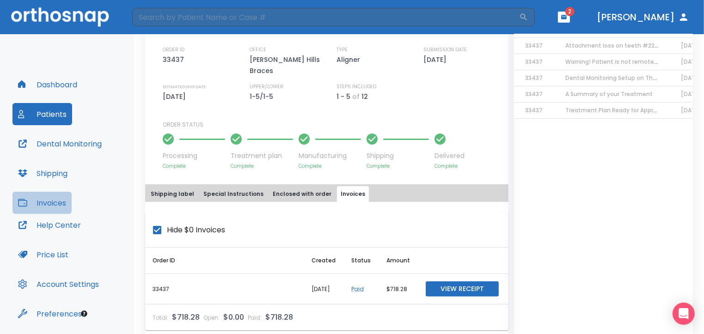
click at [56, 202] on button "Invoices" at bounding box center [41, 203] width 59 height 22
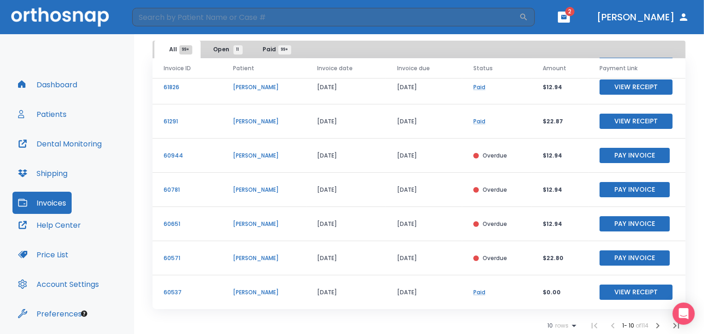
scroll to position [73, 0]
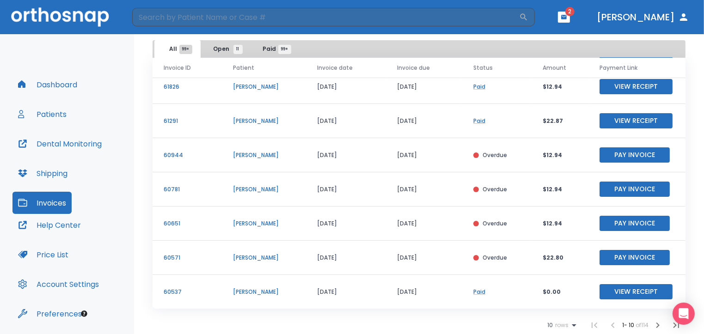
click at [233, 190] on p "[PERSON_NAME]" at bounding box center [264, 189] width 62 height 8
click at [170, 190] on p "60781" at bounding box center [187, 189] width 47 height 8
click at [176, 188] on p "60781" at bounding box center [187, 189] width 47 height 8
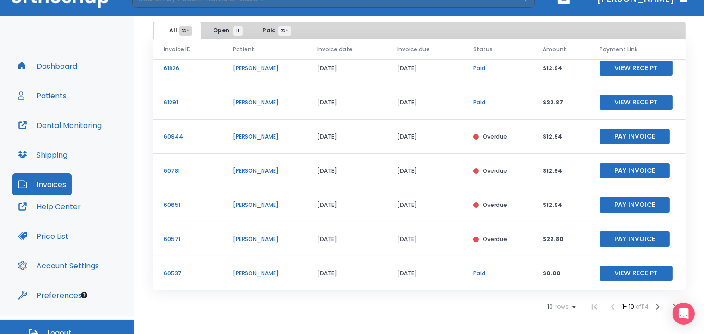
scroll to position [29, 0]
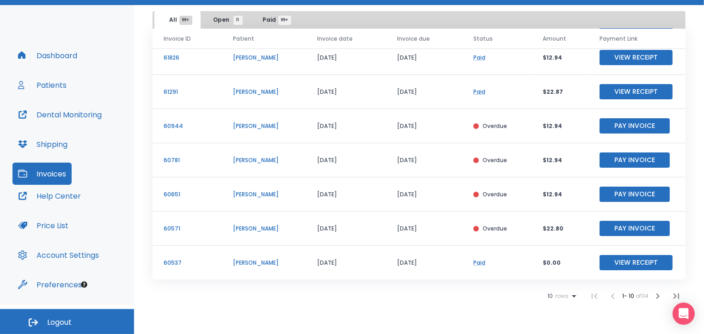
click at [572, 295] on icon at bounding box center [574, 296] width 5 height 2
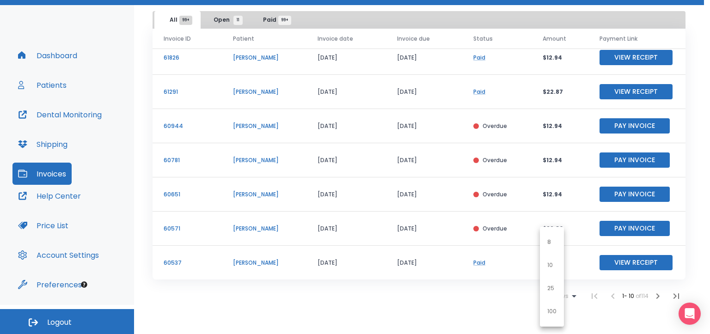
click at [650, 296] on div at bounding box center [355, 167] width 710 height 334
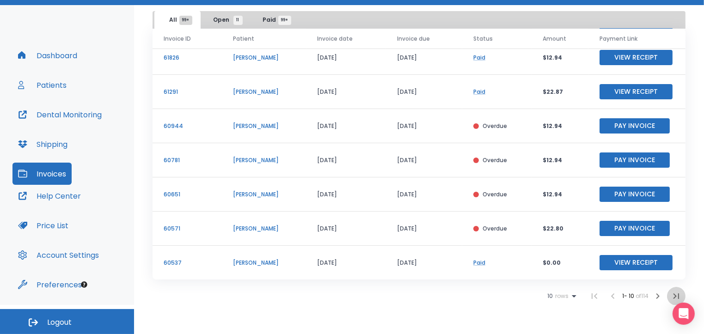
click at [671, 296] on icon "button" at bounding box center [676, 296] width 11 height 11
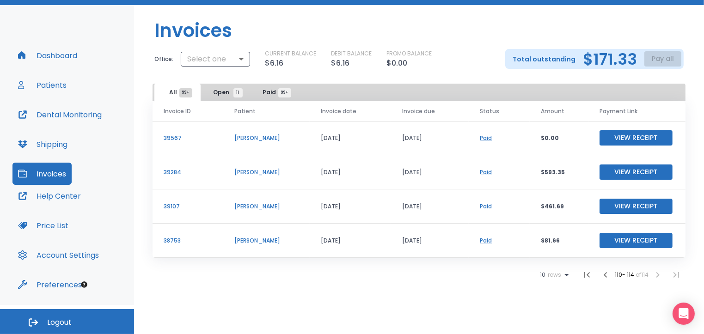
click at [657, 275] on li at bounding box center [658, 275] width 18 height 18
click at [659, 275] on li at bounding box center [658, 275] width 18 height 18
click at [602, 274] on icon "button" at bounding box center [605, 275] width 11 height 11
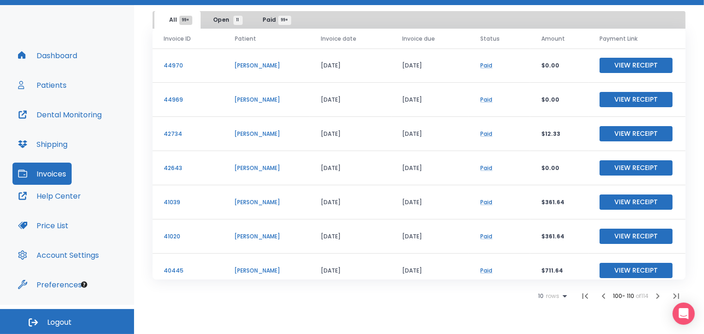
click at [544, 40] on span "Amount" at bounding box center [553, 39] width 24 height 8
click at [348, 38] on span "Invoice date" at bounding box center [339, 39] width 36 height 8
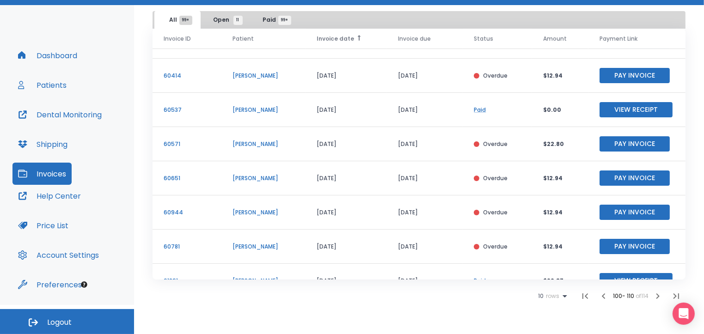
scroll to position [111, 0]
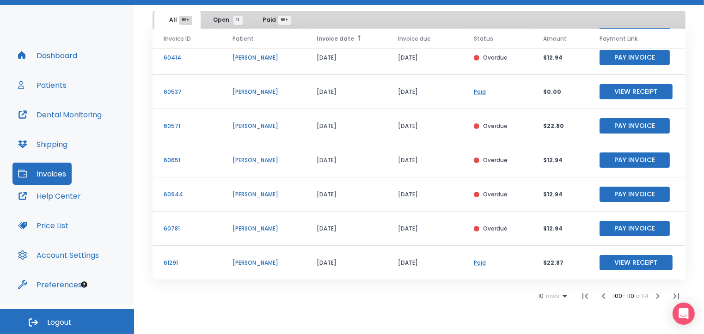
click at [47, 81] on button "Patients" at bounding box center [42, 85] width 60 height 22
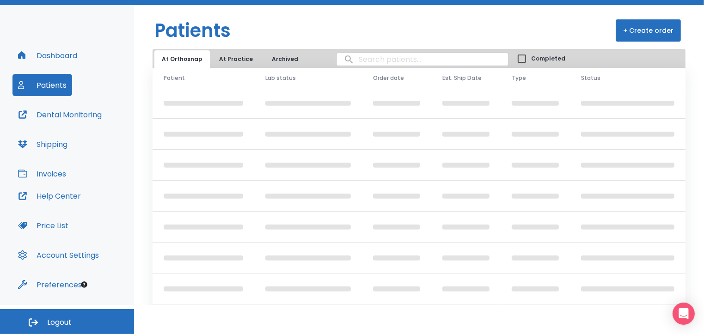
click at [355, 59] on input "search" at bounding box center [423, 59] width 172 height 18
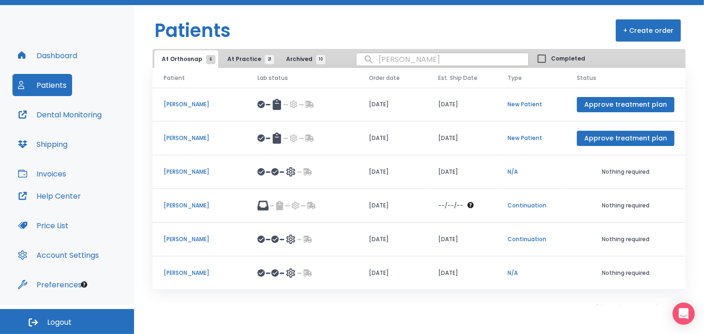
type input "darvish"
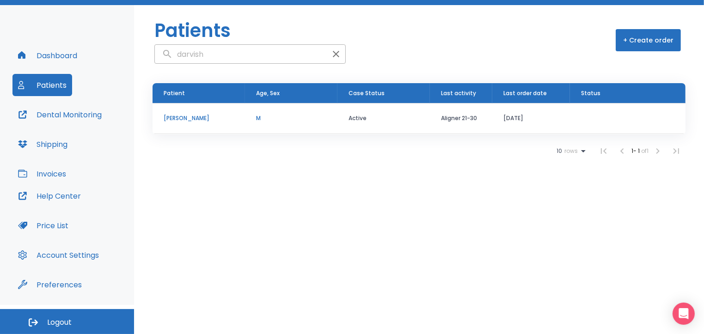
click at [186, 117] on p "[PERSON_NAME]" at bounding box center [199, 118] width 70 height 8
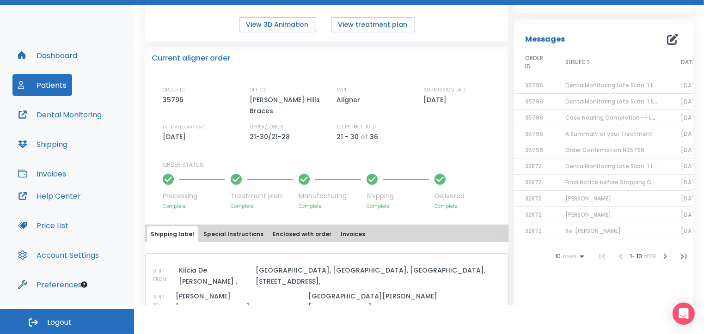
scroll to position [185, 0]
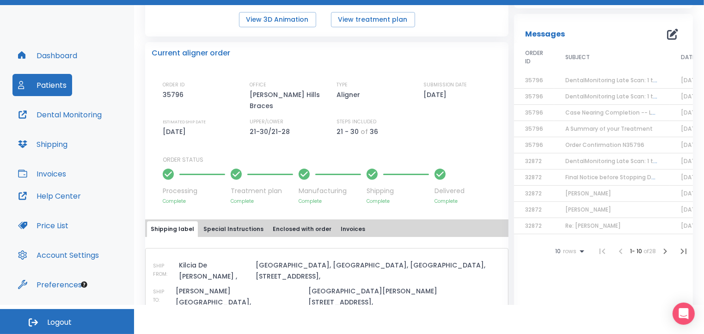
click at [338, 221] on button "Invoices" at bounding box center [353, 229] width 32 height 16
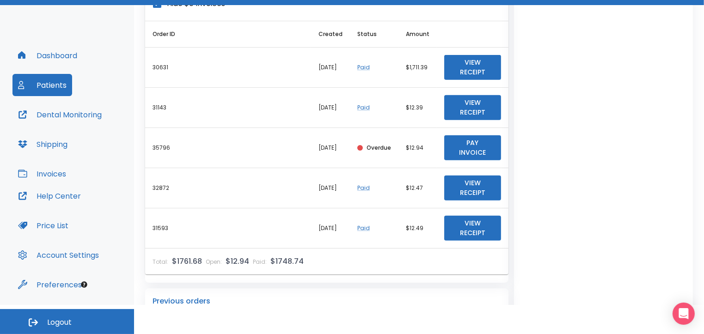
scroll to position [462, 0]
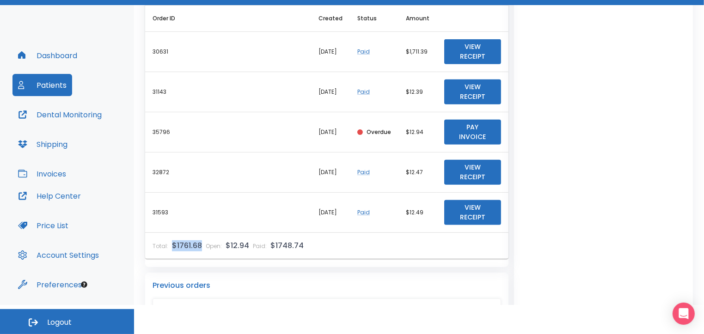
drag, startPoint x: 201, startPoint y: 232, endPoint x: 168, endPoint y: 238, distance: 33.3
click at [168, 240] on div "Total: $1761.68" at bounding box center [177, 245] width 49 height 11
copy div "$1761.68"
drag, startPoint x: 301, startPoint y: 234, endPoint x: 274, endPoint y: 236, distance: 27.4
click at [274, 236] on div "Total: $1761.68 Open: $12.94 Paid: $1748.74" at bounding box center [228, 246] width 166 height 26
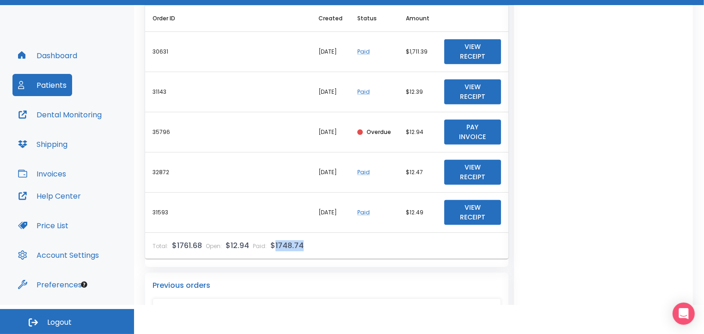
copy p "1748.74"
click at [50, 85] on button "Patients" at bounding box center [42, 85] width 60 height 22
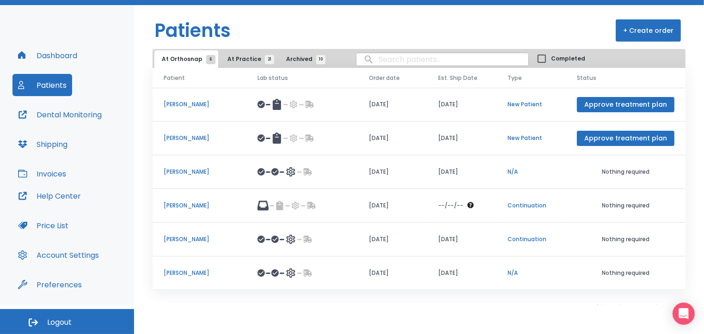
drag, startPoint x: 382, startPoint y: 60, endPoint x: 367, endPoint y: 54, distance: 16.8
click at [381, 59] on input "search" at bounding box center [442, 59] width 172 height 18
type input "[PERSON_NAME]"
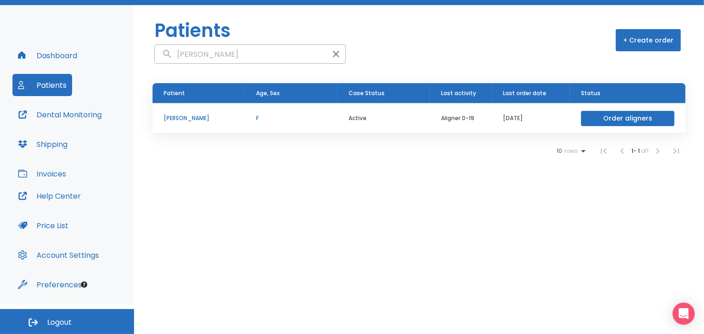
click at [168, 119] on p "[PERSON_NAME]" at bounding box center [199, 118] width 70 height 8
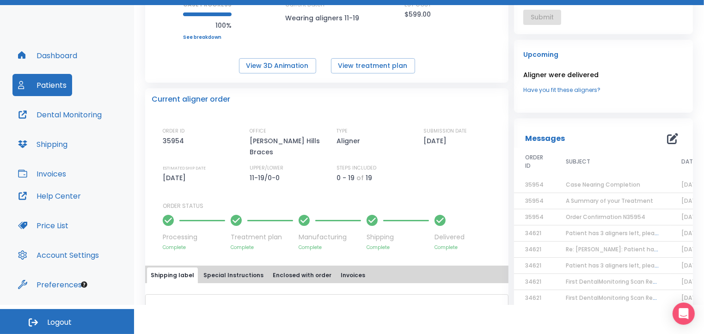
scroll to position [185, 0]
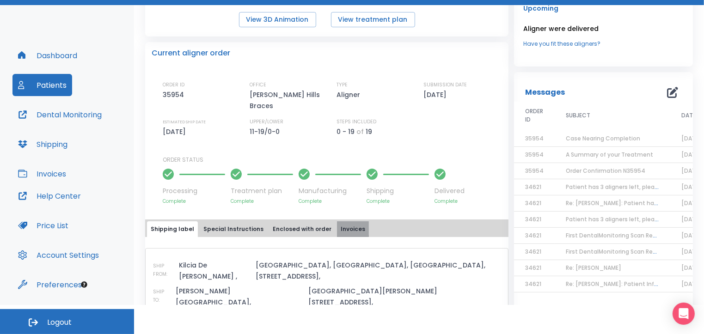
click at [341, 221] on button "Invoices" at bounding box center [353, 229] width 32 height 16
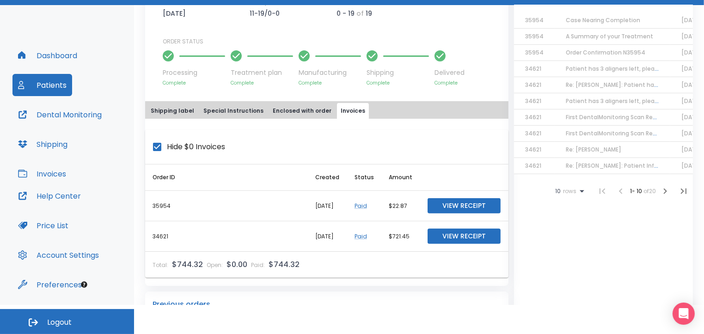
scroll to position [324, 0]
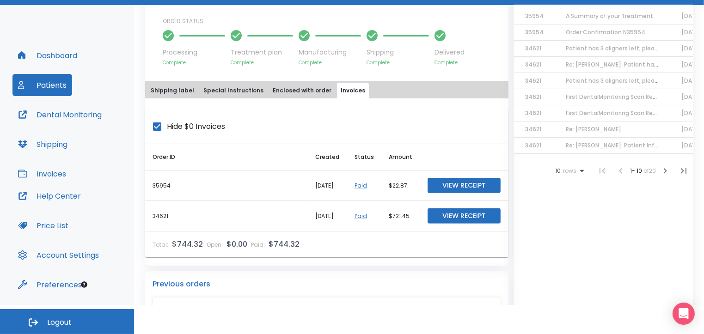
click at [55, 83] on button "Patients" at bounding box center [42, 85] width 60 height 22
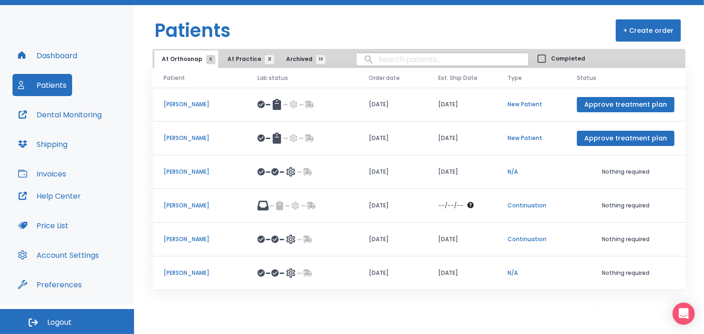
click at [376, 55] on input "search" at bounding box center [442, 59] width 172 height 18
type input "[PERSON_NAME]"
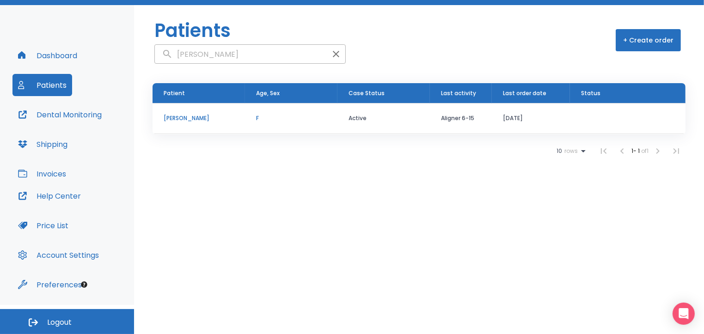
click at [205, 117] on p "[PERSON_NAME]" at bounding box center [199, 118] width 70 height 8
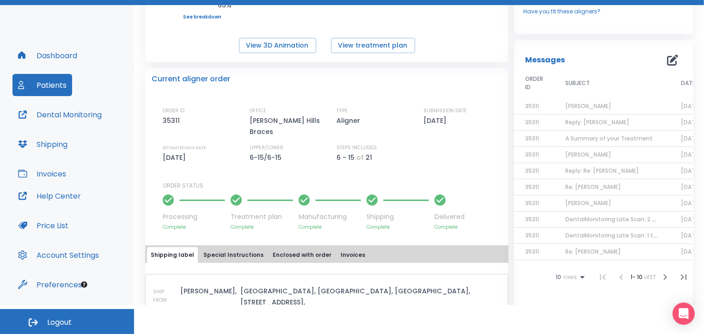
scroll to position [185, 0]
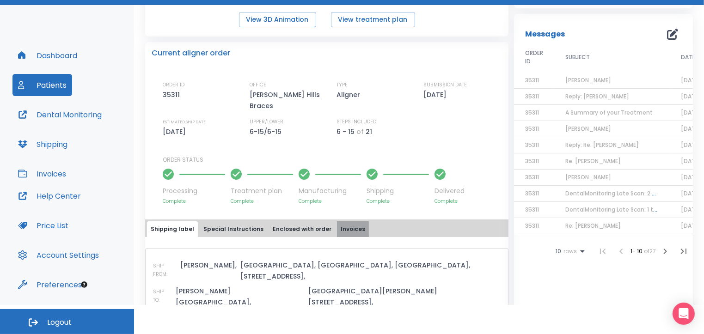
click at [337, 221] on button "Invoices" at bounding box center [353, 229] width 32 height 16
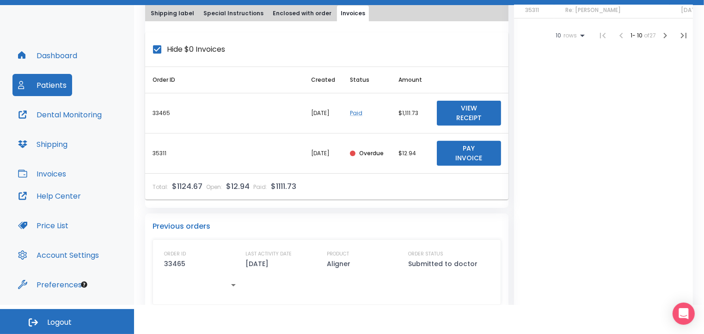
scroll to position [403, 0]
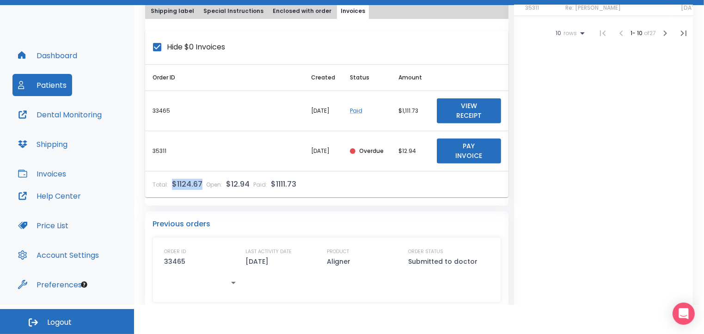
drag, startPoint x: 200, startPoint y: 169, endPoint x: 167, endPoint y: 172, distance: 32.9
click at [167, 179] on div "Total: $1124.67" at bounding box center [178, 184] width 50 height 11
copy div "$1124.67"
